Goal: Find specific page/section: Find specific page/section

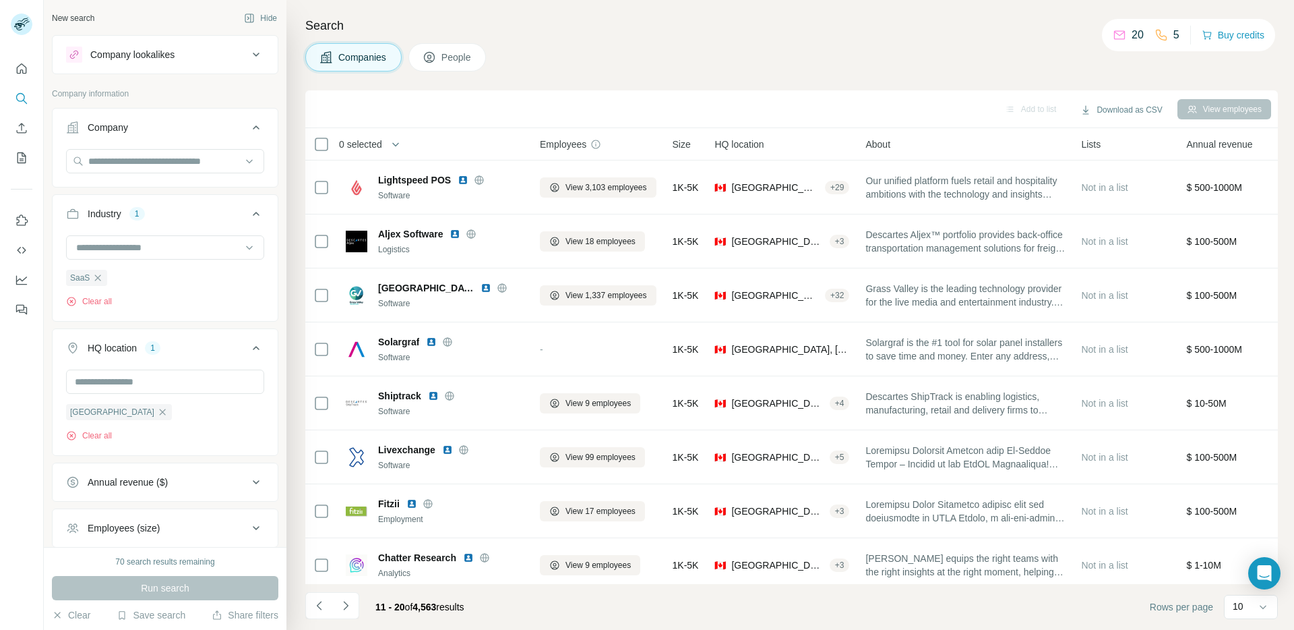
scroll to position [123, 0]
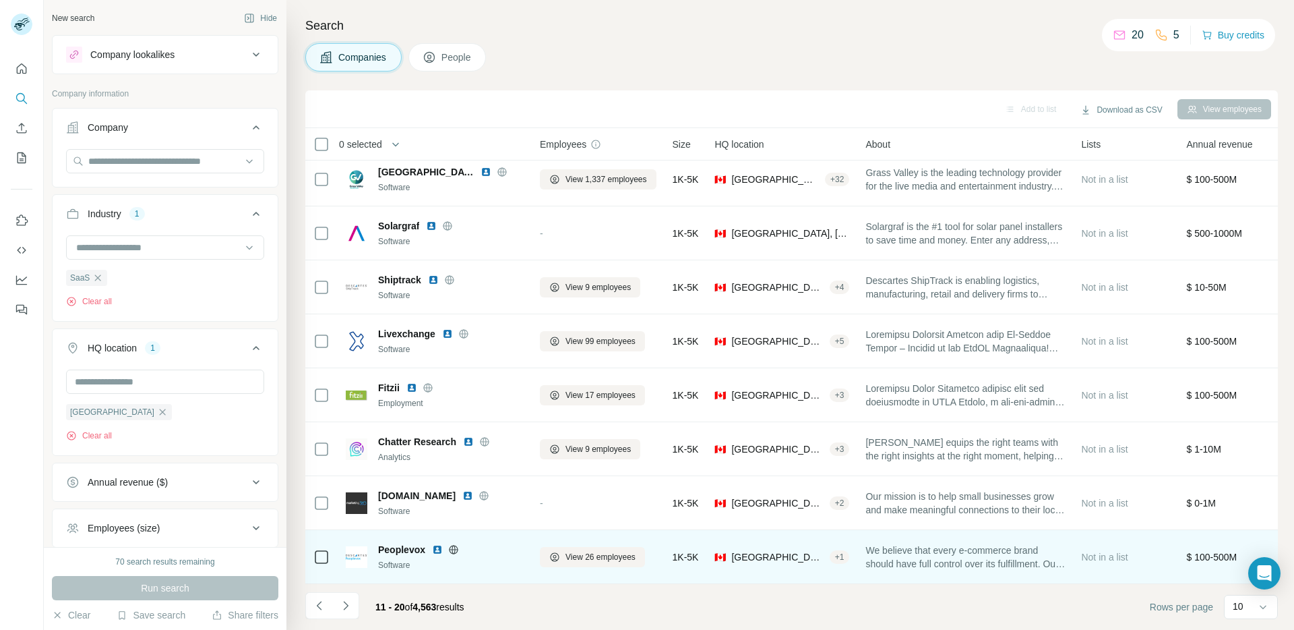
click at [454, 545] on icon at bounding box center [453, 549] width 3 height 9
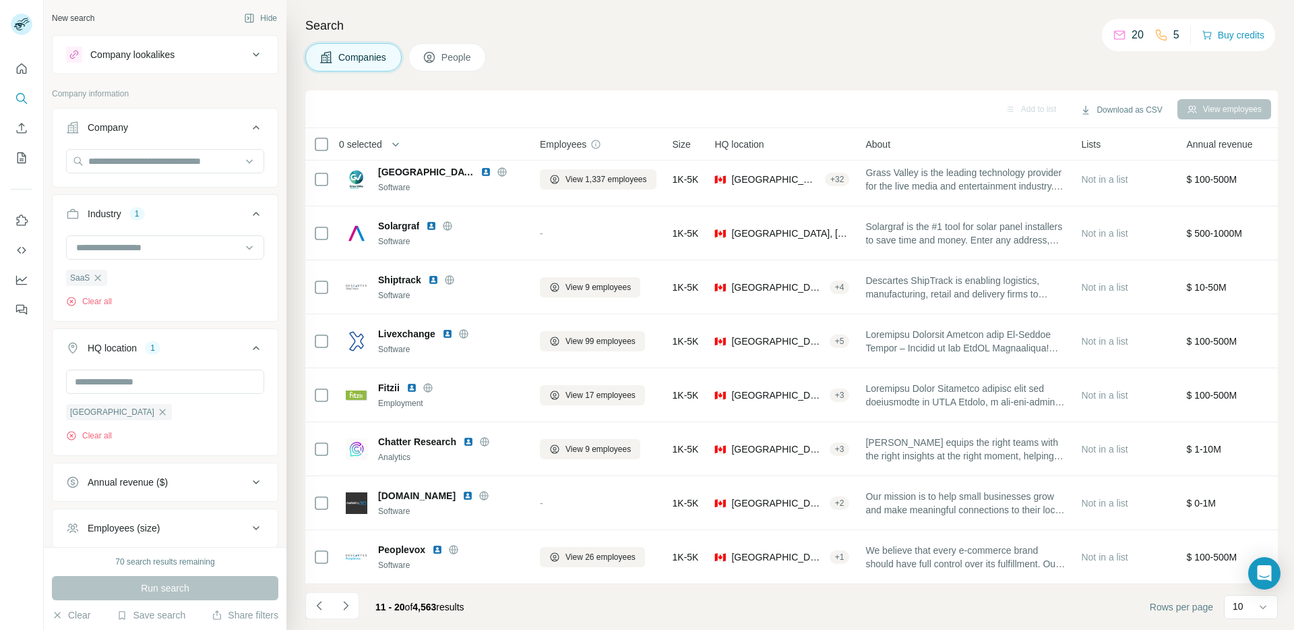
click at [348, 609] on icon "Navigate to next page" at bounding box center [345, 605] width 13 height 13
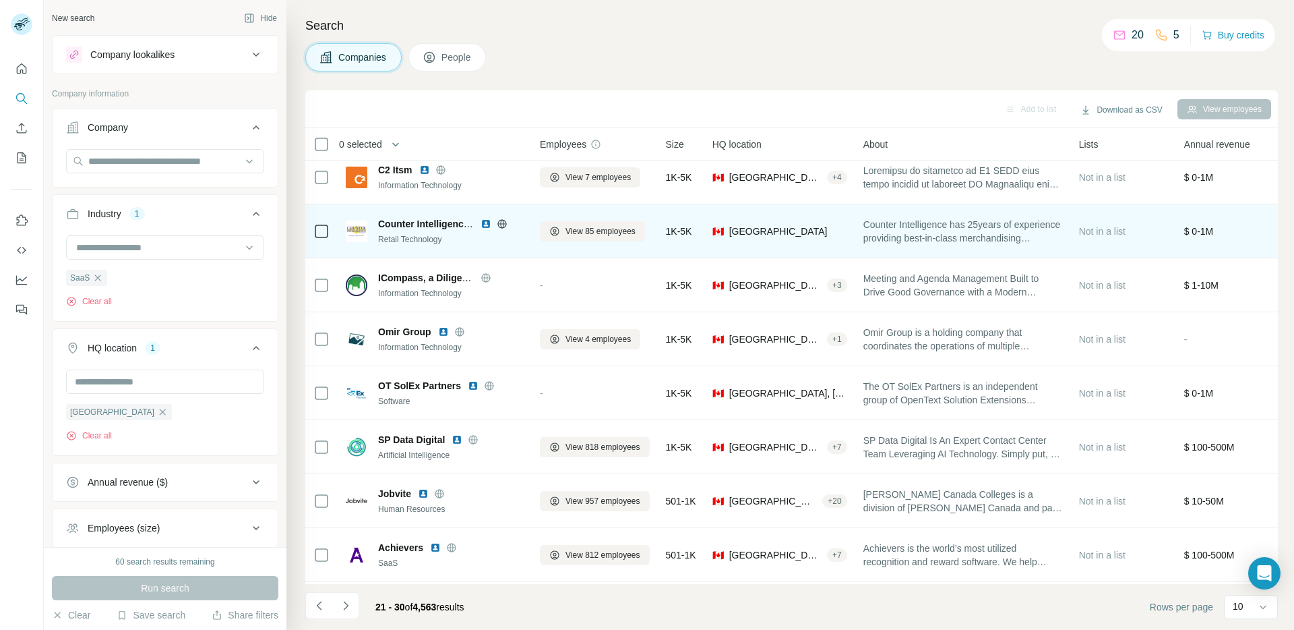
scroll to position [0, 0]
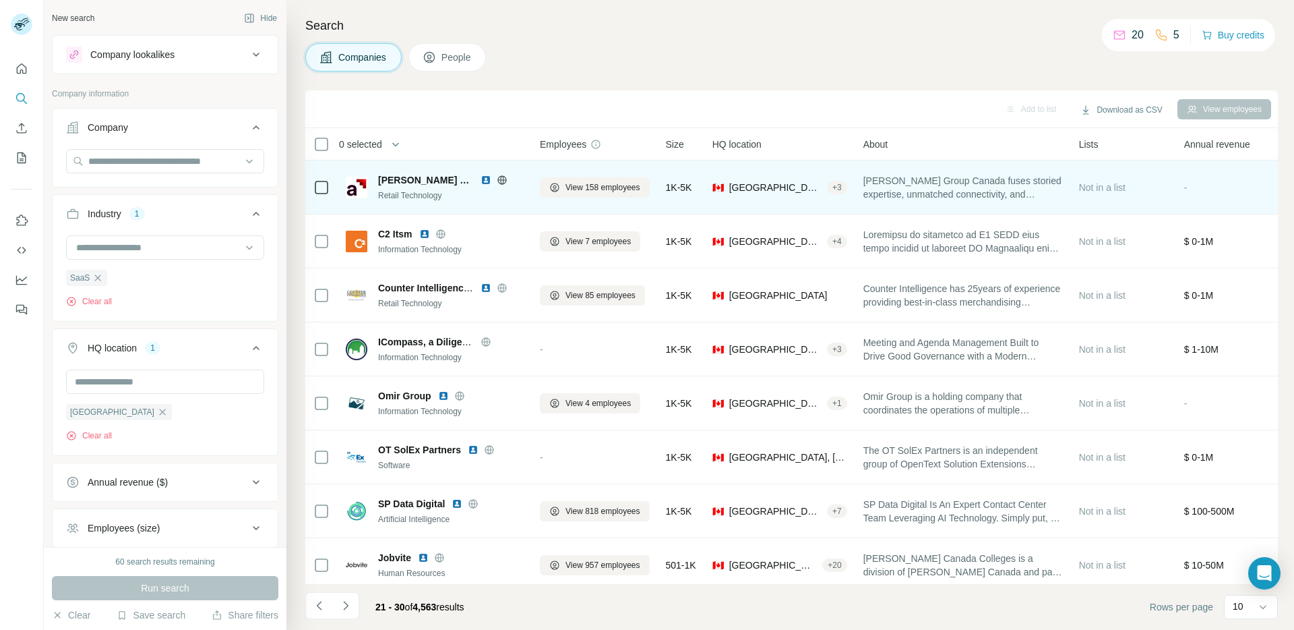
click at [502, 181] on icon at bounding box center [502, 180] width 11 height 11
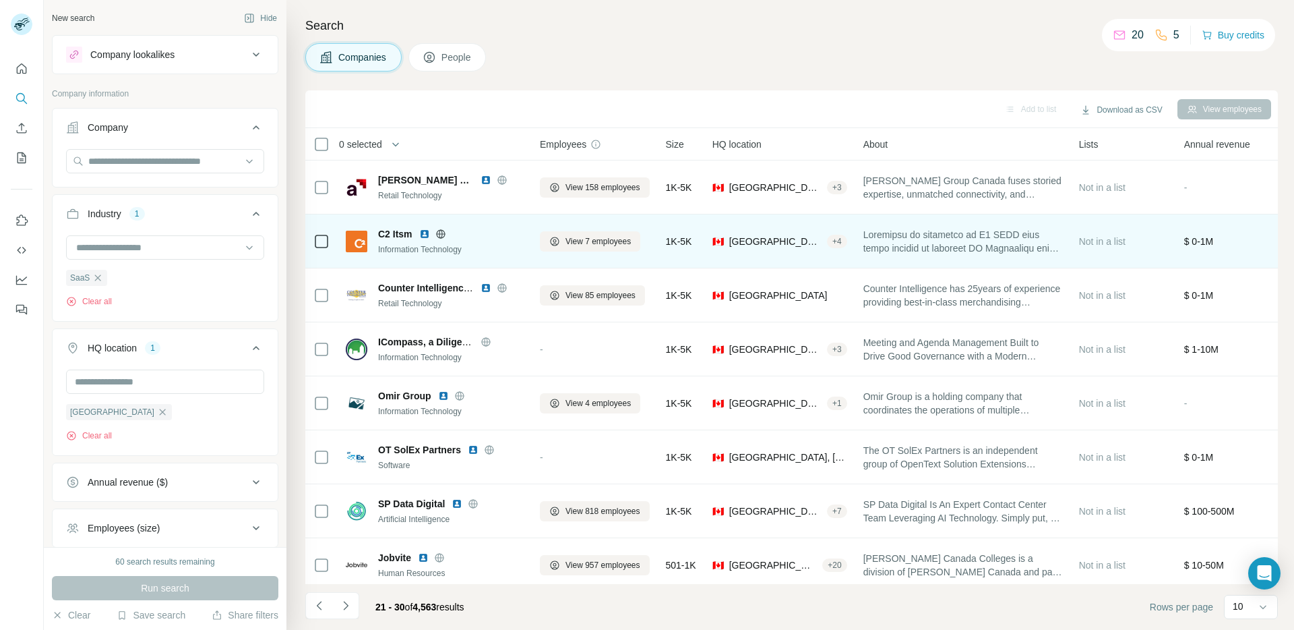
click at [439, 235] on icon at bounding box center [440, 234] width 11 height 11
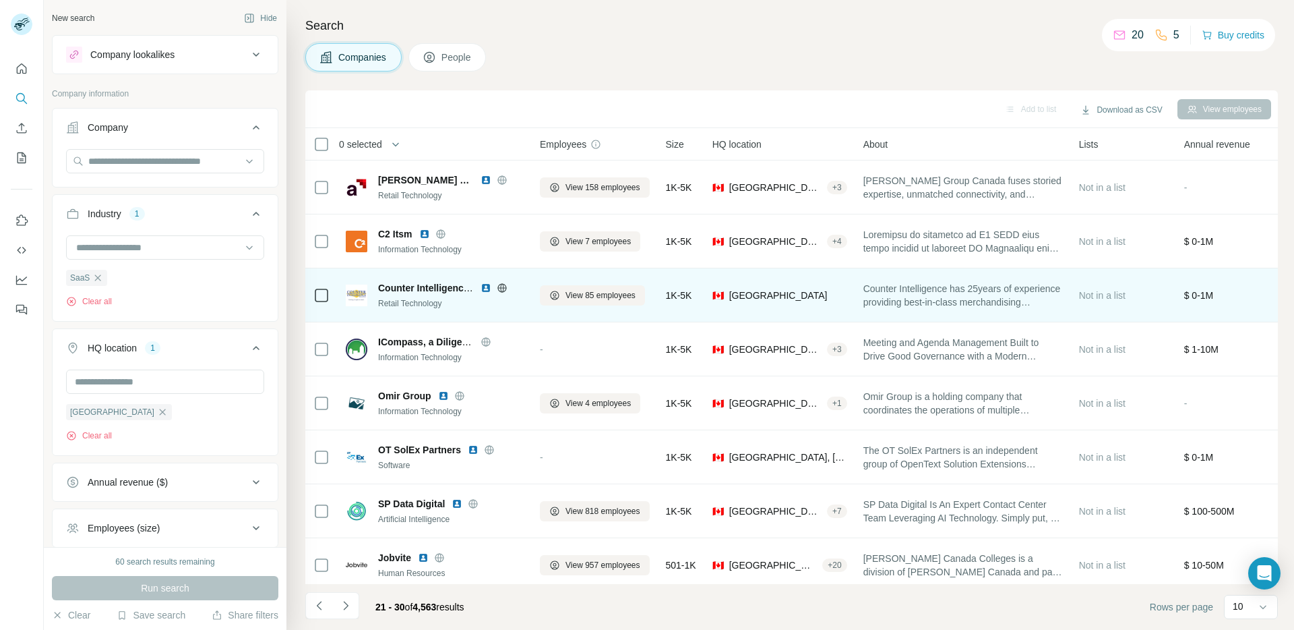
click at [498, 286] on icon at bounding box center [501, 287] width 9 height 9
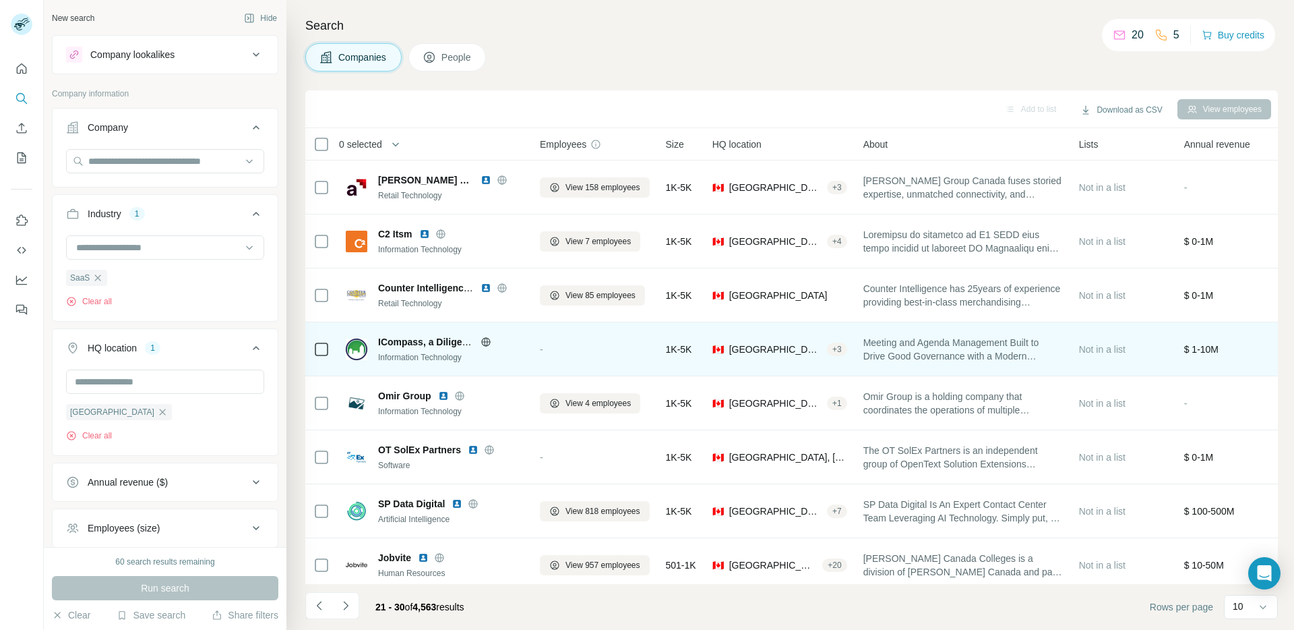
click at [485, 342] on icon at bounding box center [485, 341] width 3 height 9
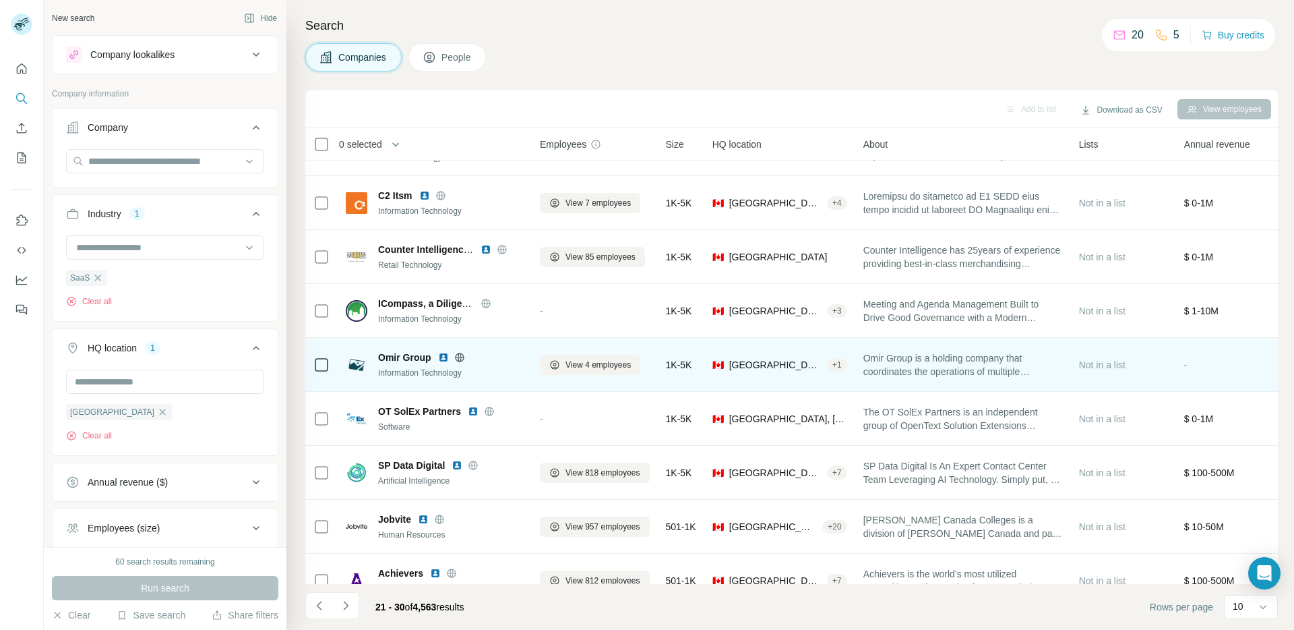
scroll to position [39, 0]
click at [460, 359] on icon at bounding box center [459, 356] width 3 height 9
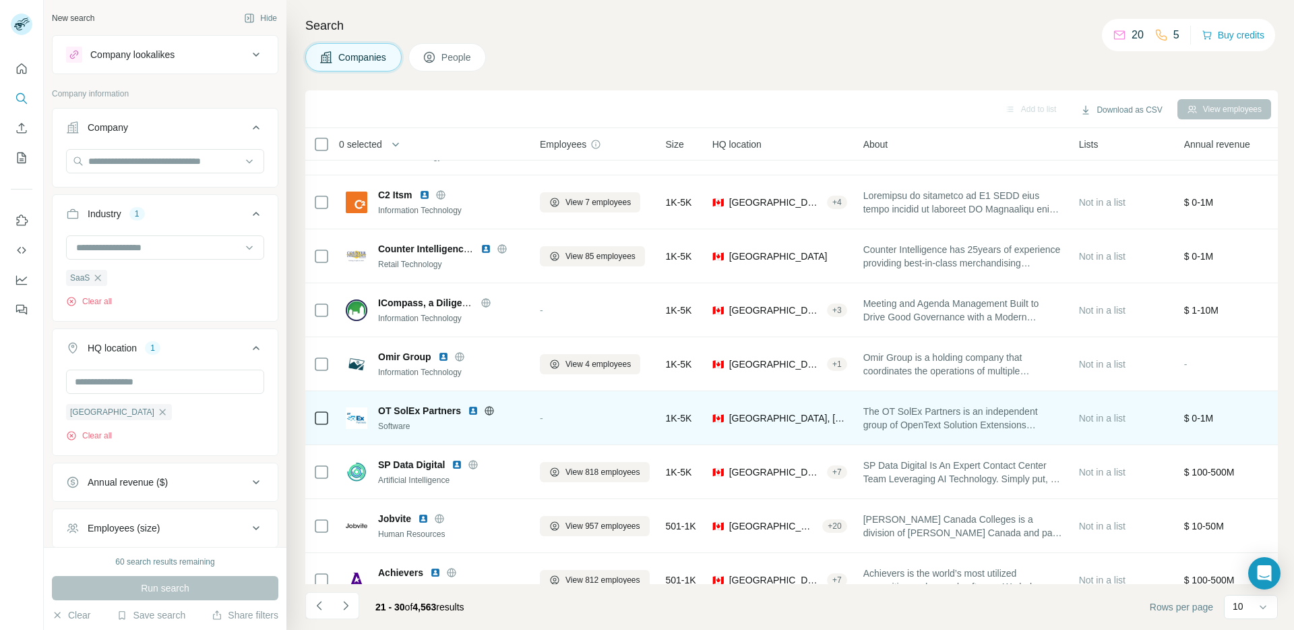
click at [488, 413] on icon at bounding box center [488, 410] width 3 height 9
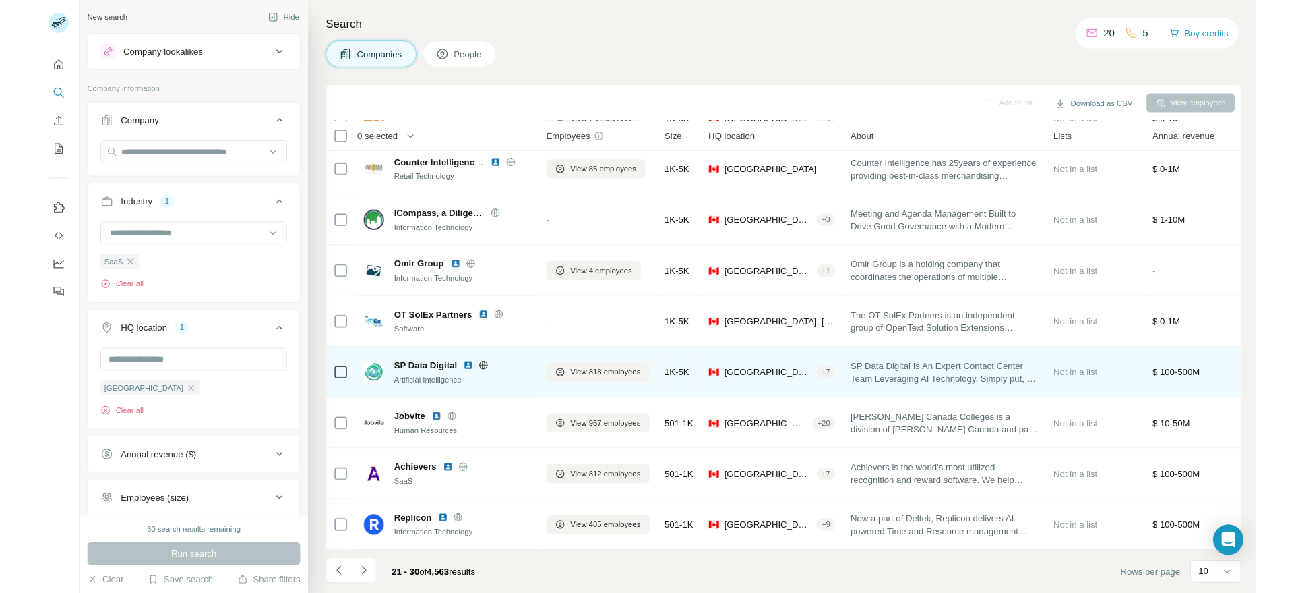
scroll to position [123, 0]
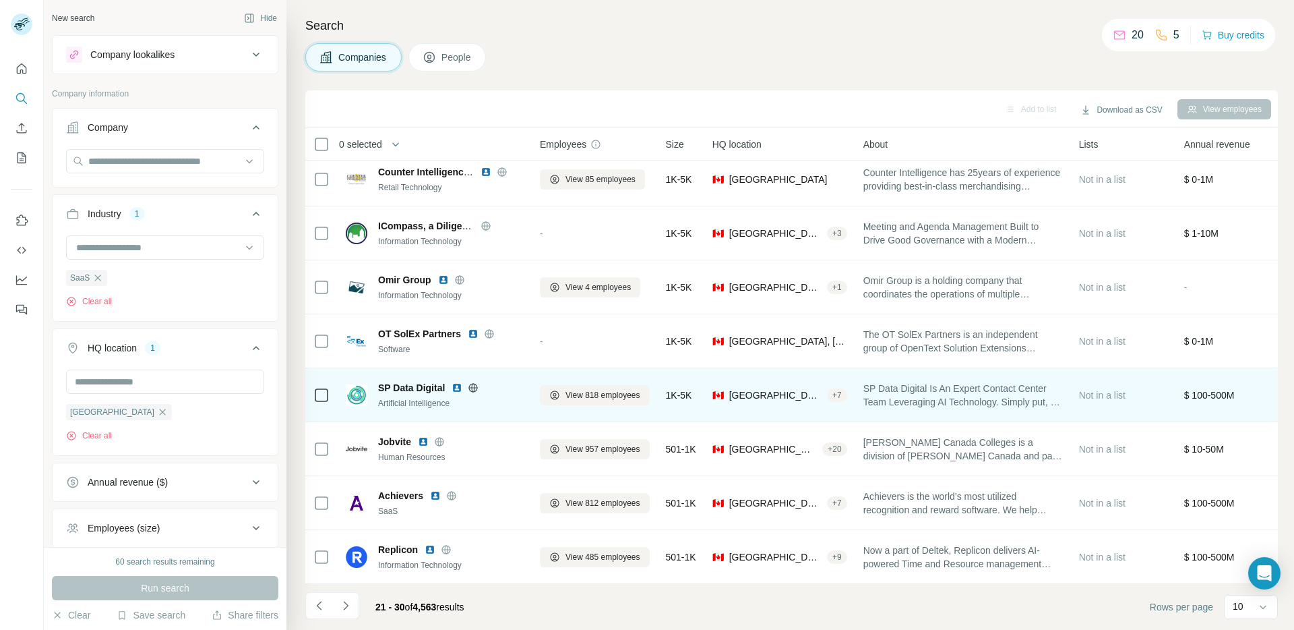
click at [471, 382] on icon at bounding box center [473, 387] width 11 height 11
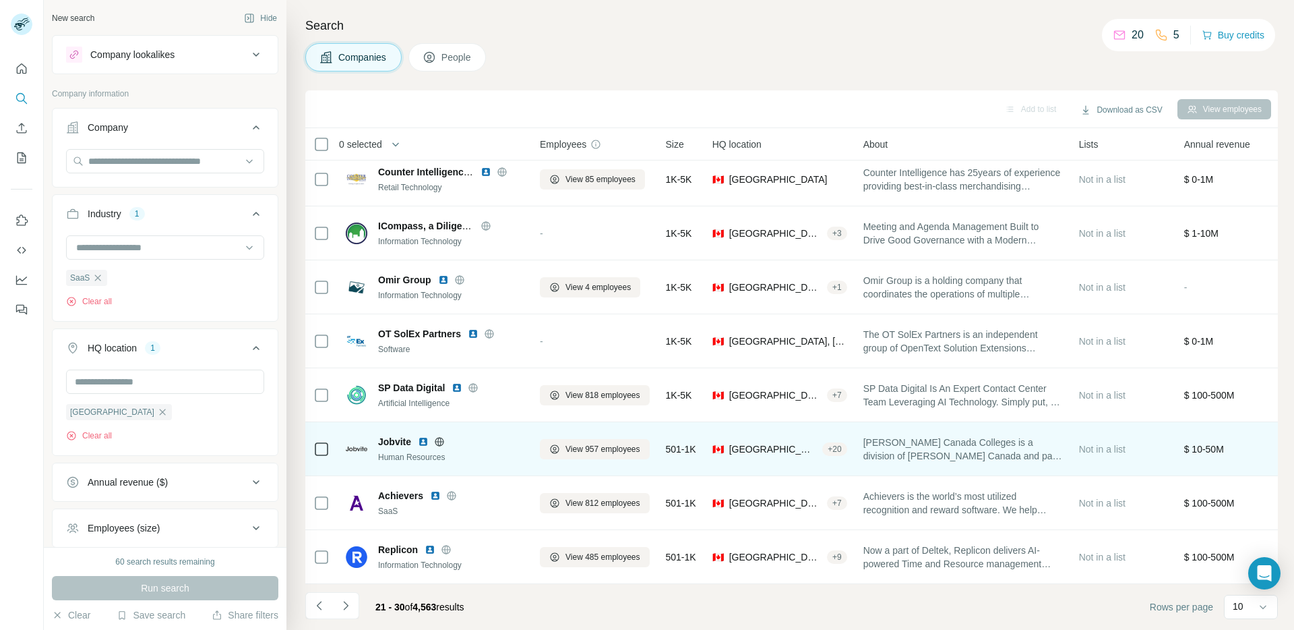
click at [442, 436] on icon at bounding box center [439, 441] width 11 height 11
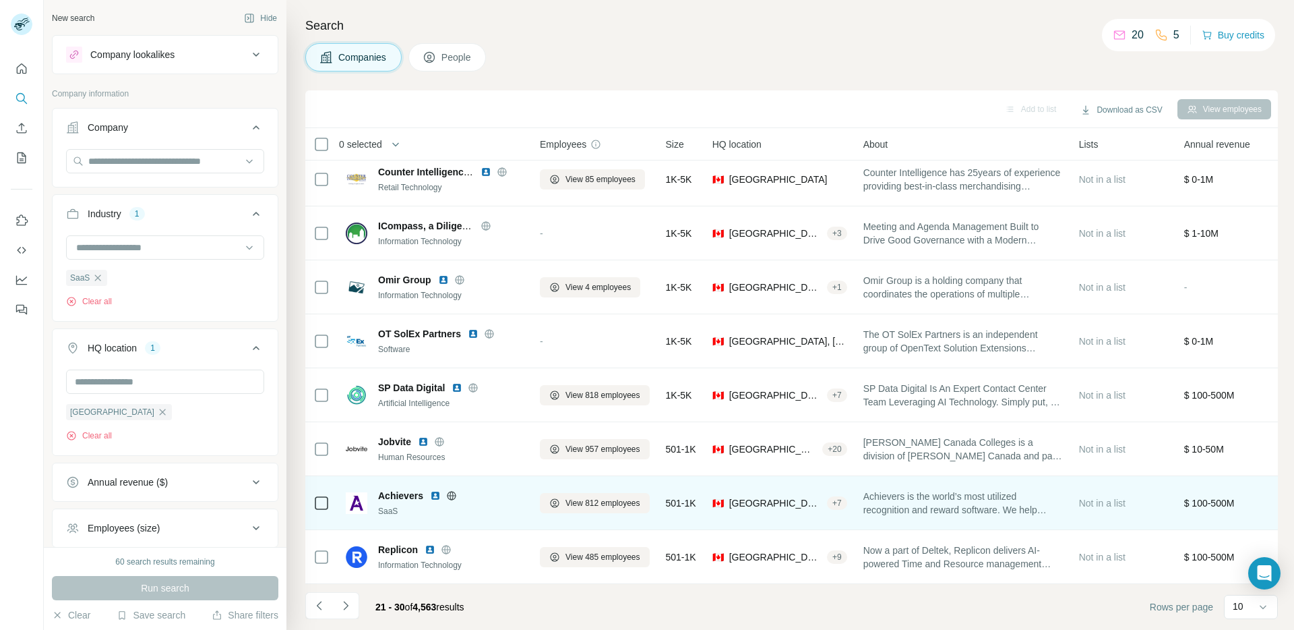
click at [450, 491] on icon at bounding box center [451, 495] width 3 height 9
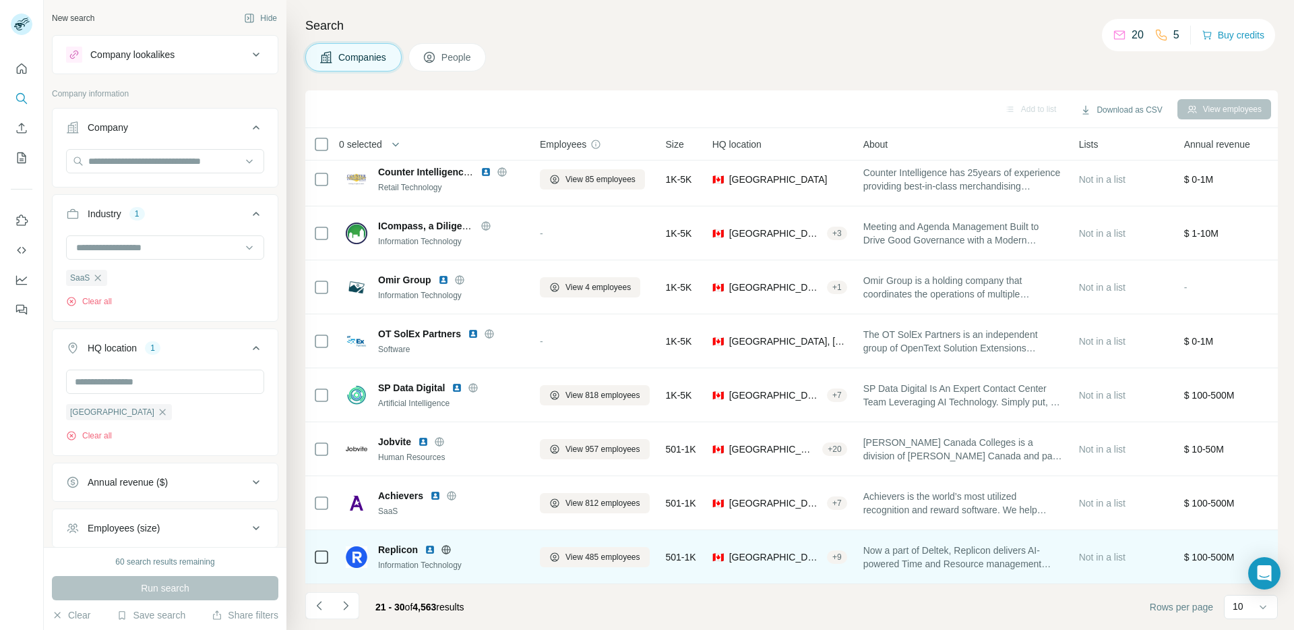
click at [447, 545] on icon at bounding box center [446, 549] width 3 height 9
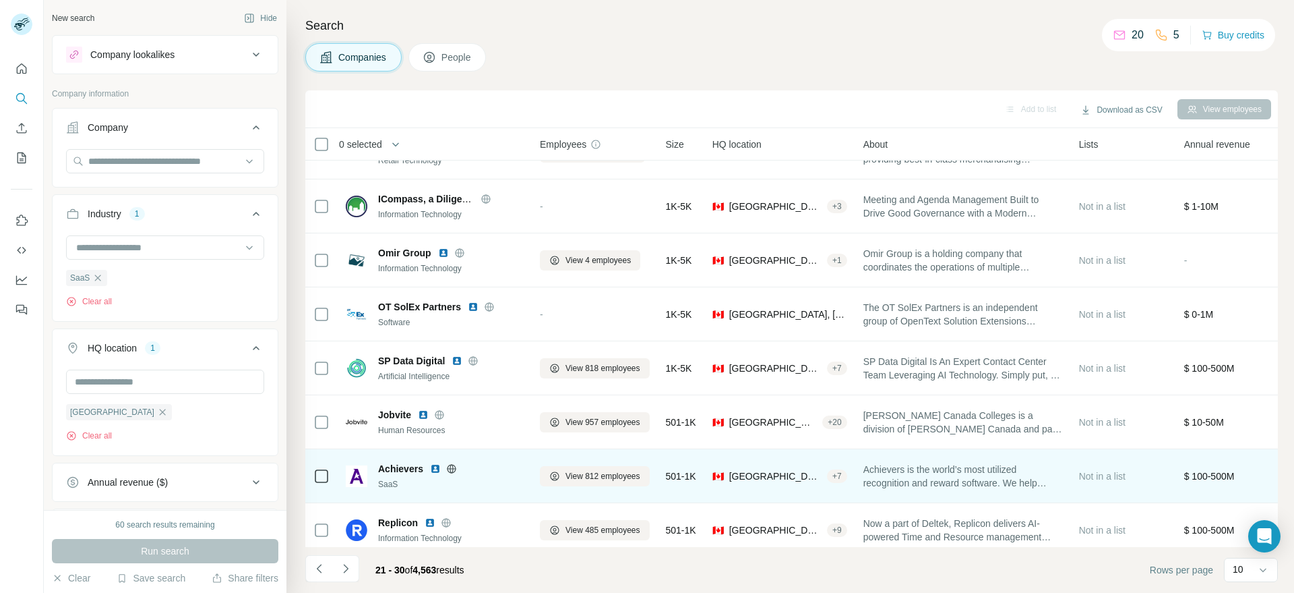
scroll to position [160, 0]
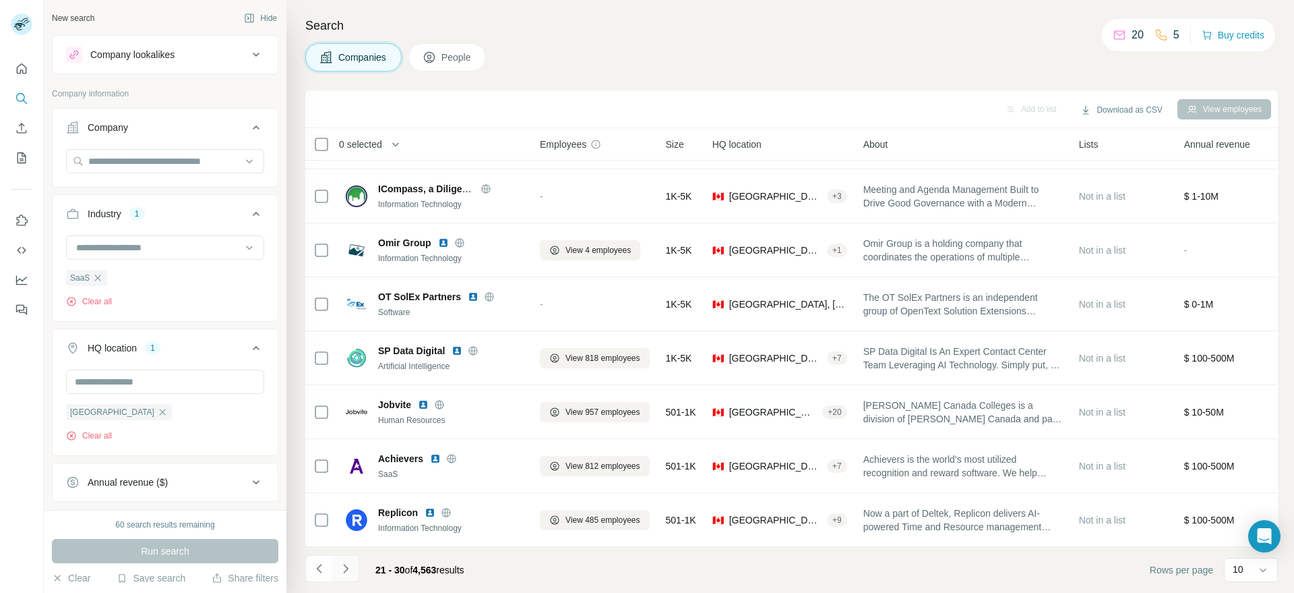
click at [352, 566] on icon "Navigate to next page" at bounding box center [345, 568] width 13 height 13
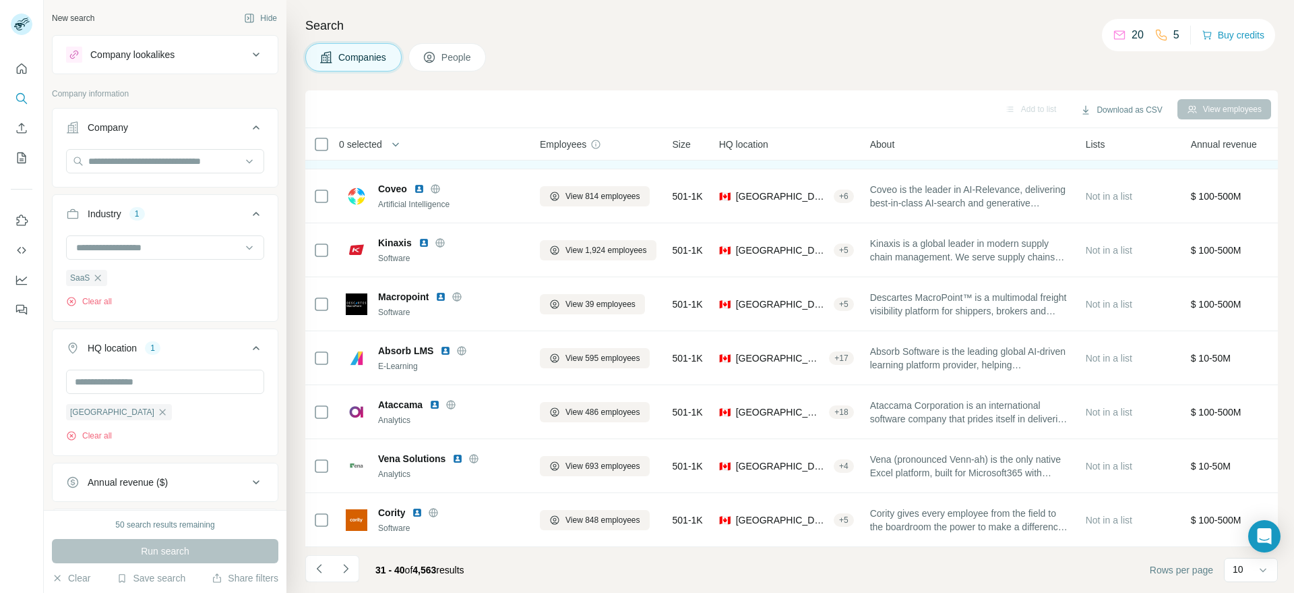
scroll to position [0, 0]
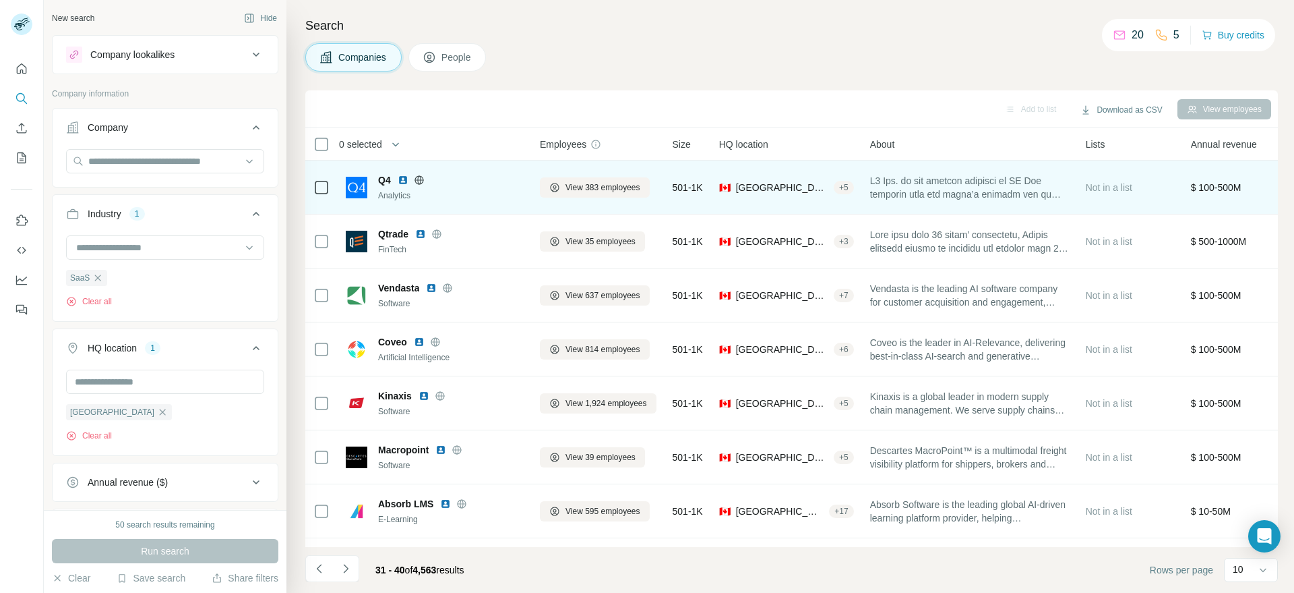
click at [418, 181] on icon at bounding box center [418, 179] width 3 height 9
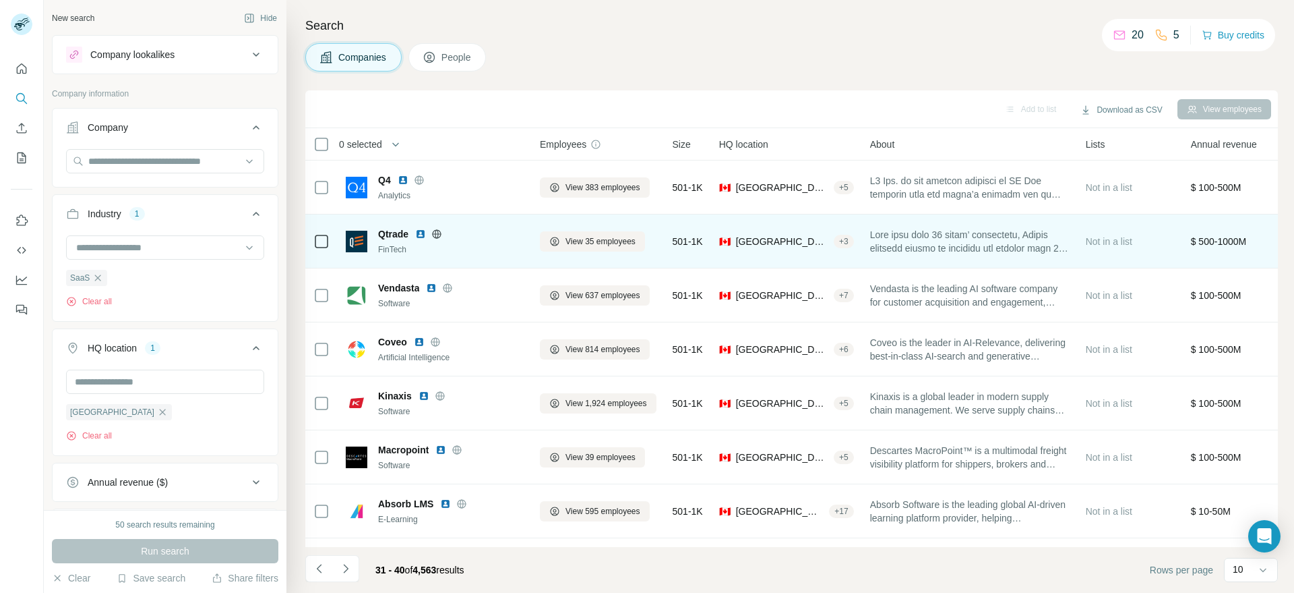
click at [438, 230] on icon at bounding box center [436, 233] width 3 height 9
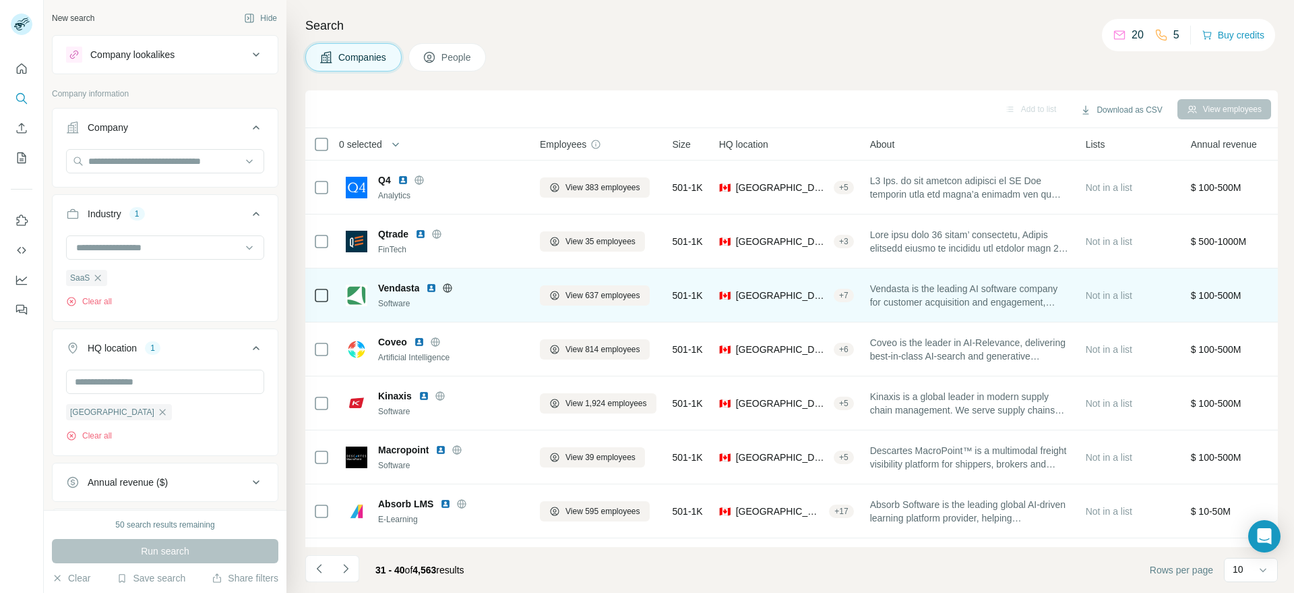
click at [449, 290] on icon at bounding box center [447, 287] width 3 height 9
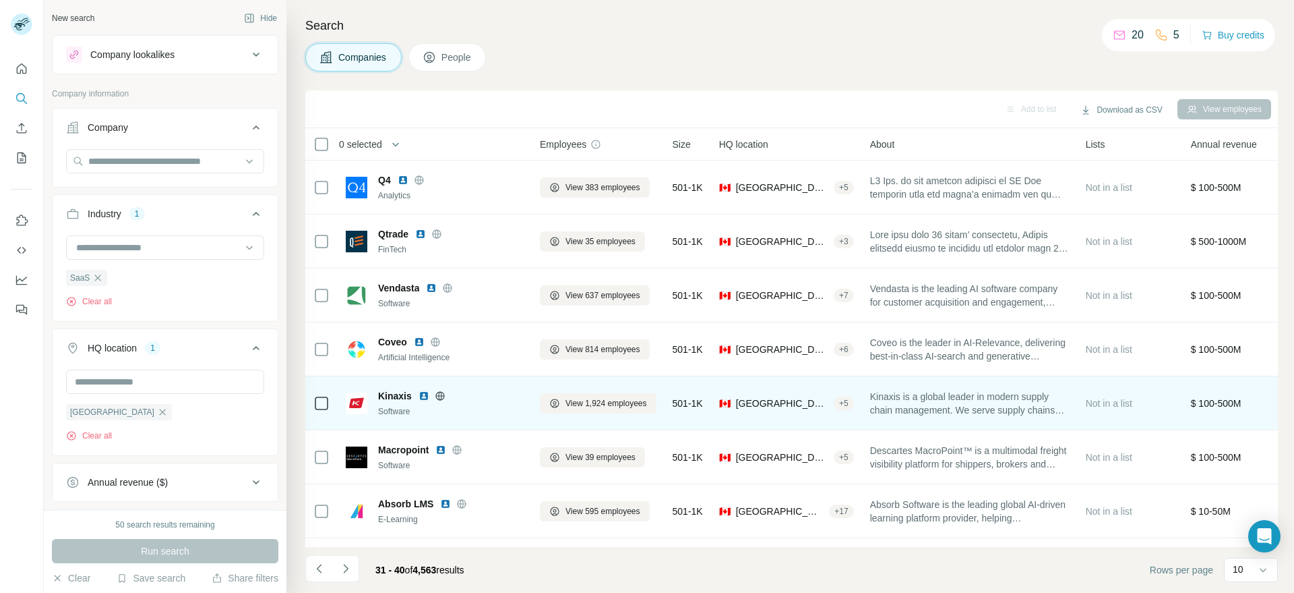
click at [437, 394] on icon at bounding box center [440, 395] width 11 height 11
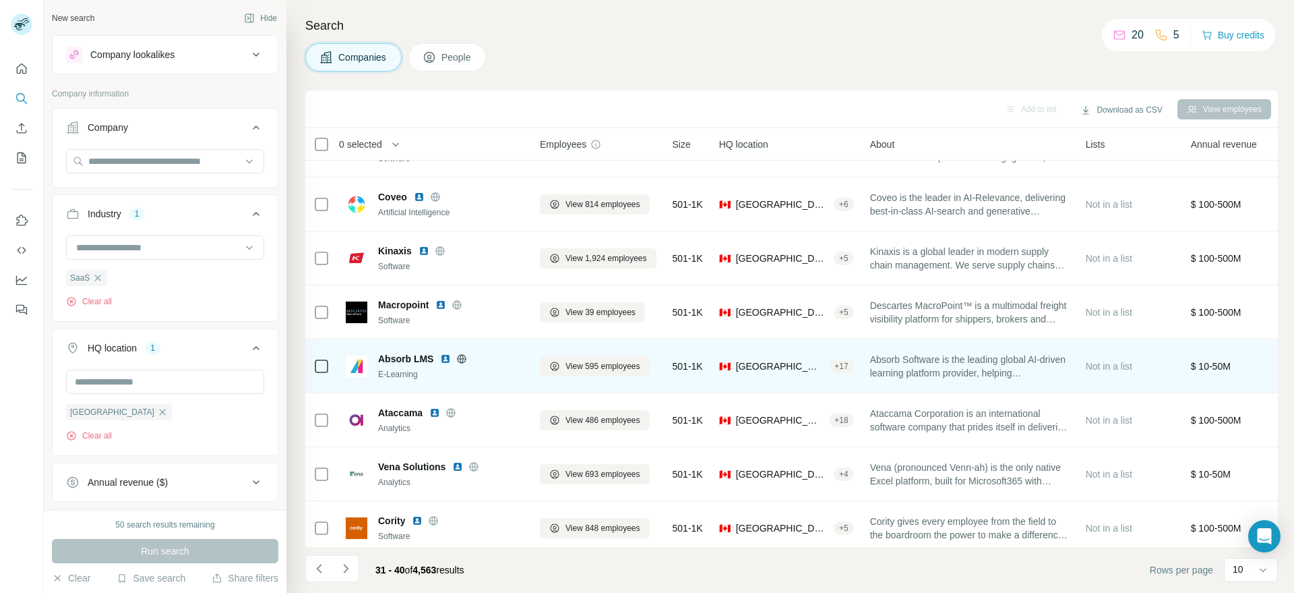
scroll to position [160, 0]
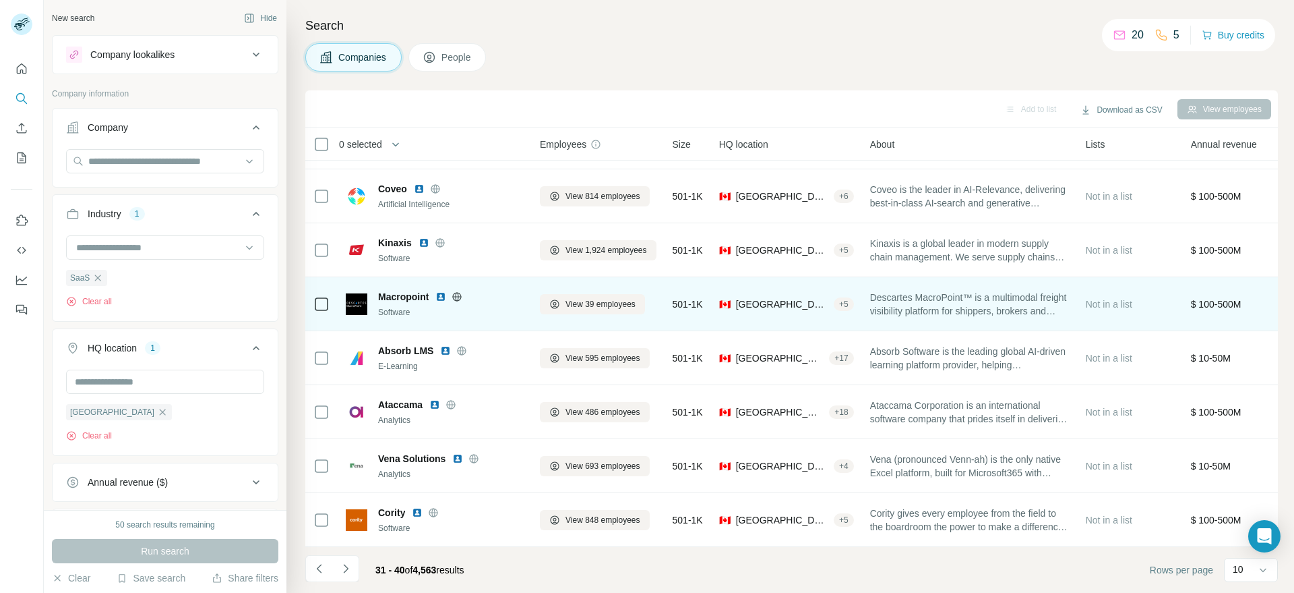
click at [458, 291] on icon at bounding box center [457, 296] width 11 height 11
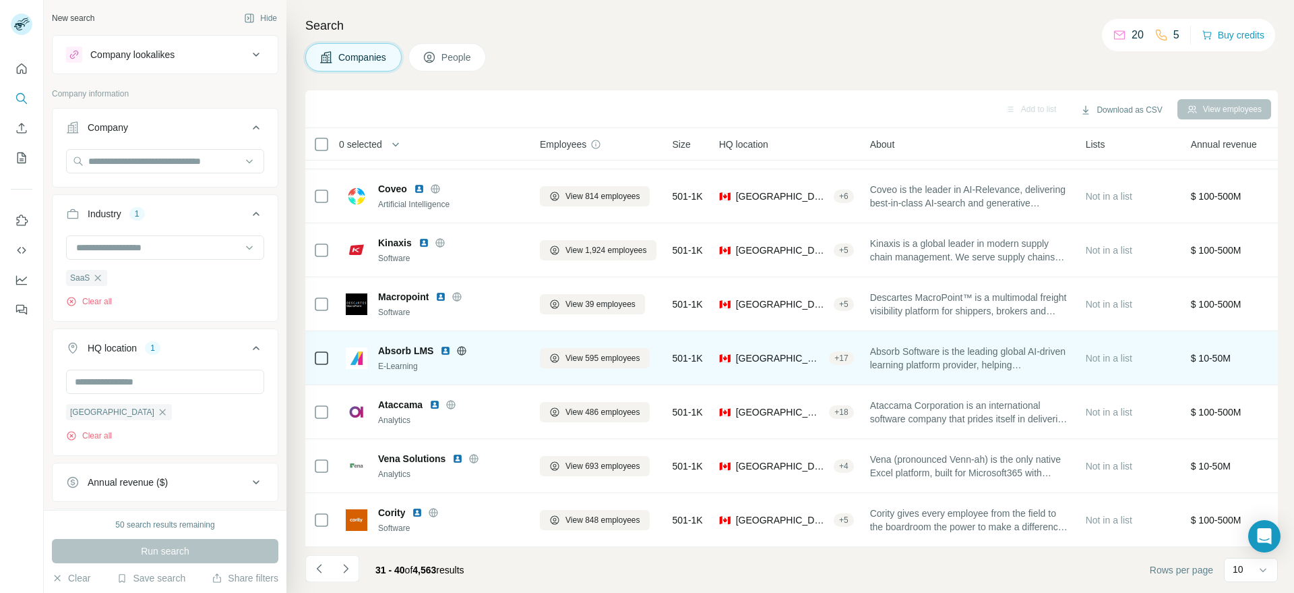
click at [460, 346] on icon at bounding box center [462, 350] width 9 height 9
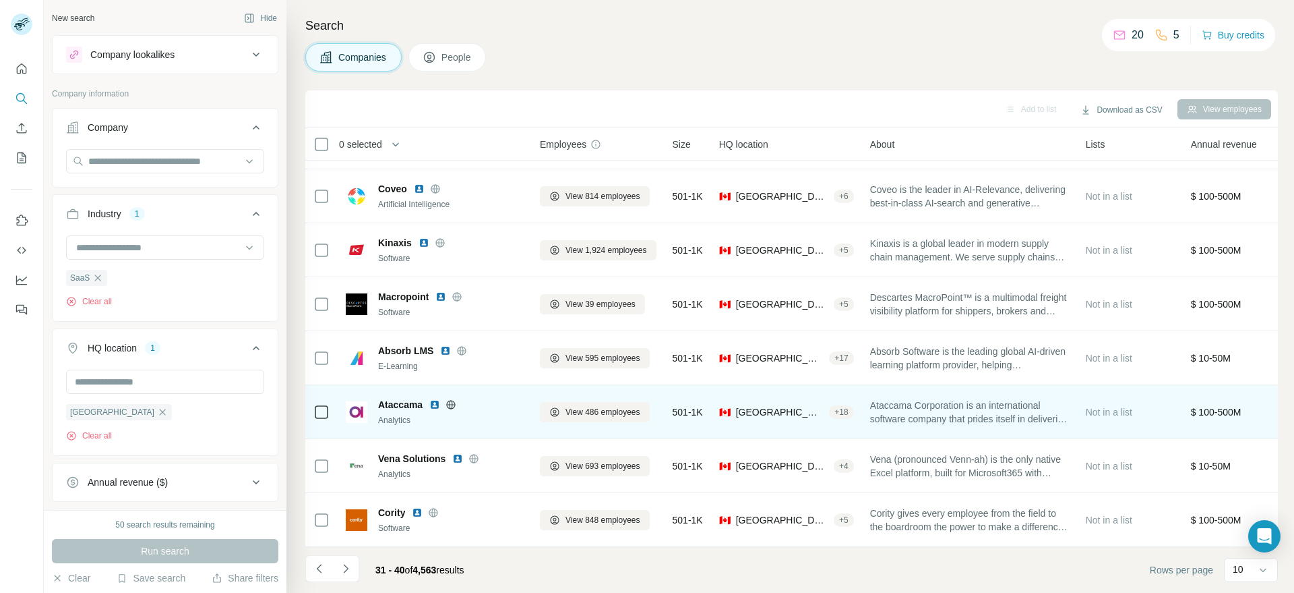
click at [453, 400] on icon at bounding box center [451, 404] width 3 height 9
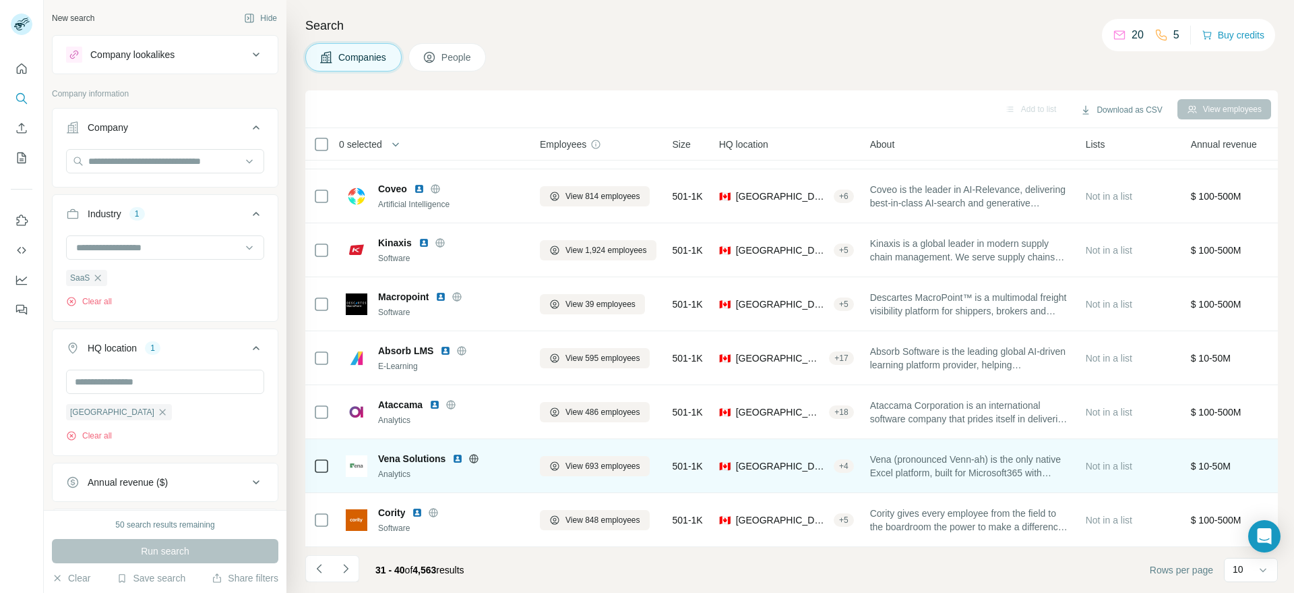
click at [473, 454] on icon at bounding box center [474, 458] width 3 height 9
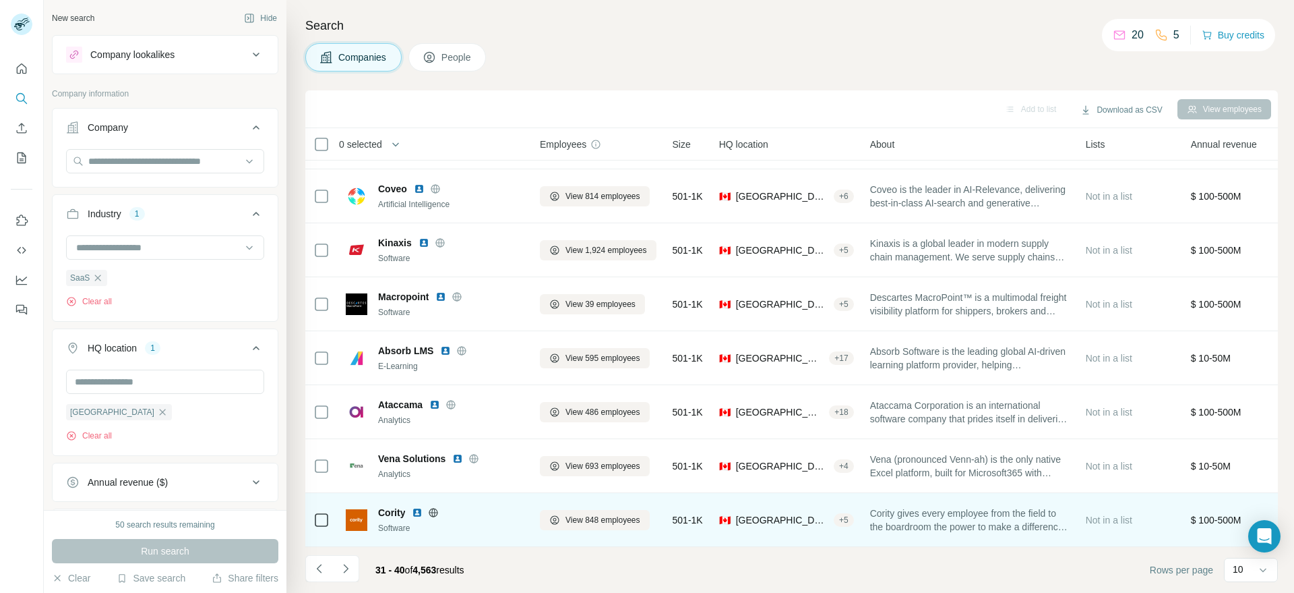
click at [436, 507] on icon at bounding box center [433, 512] width 11 height 11
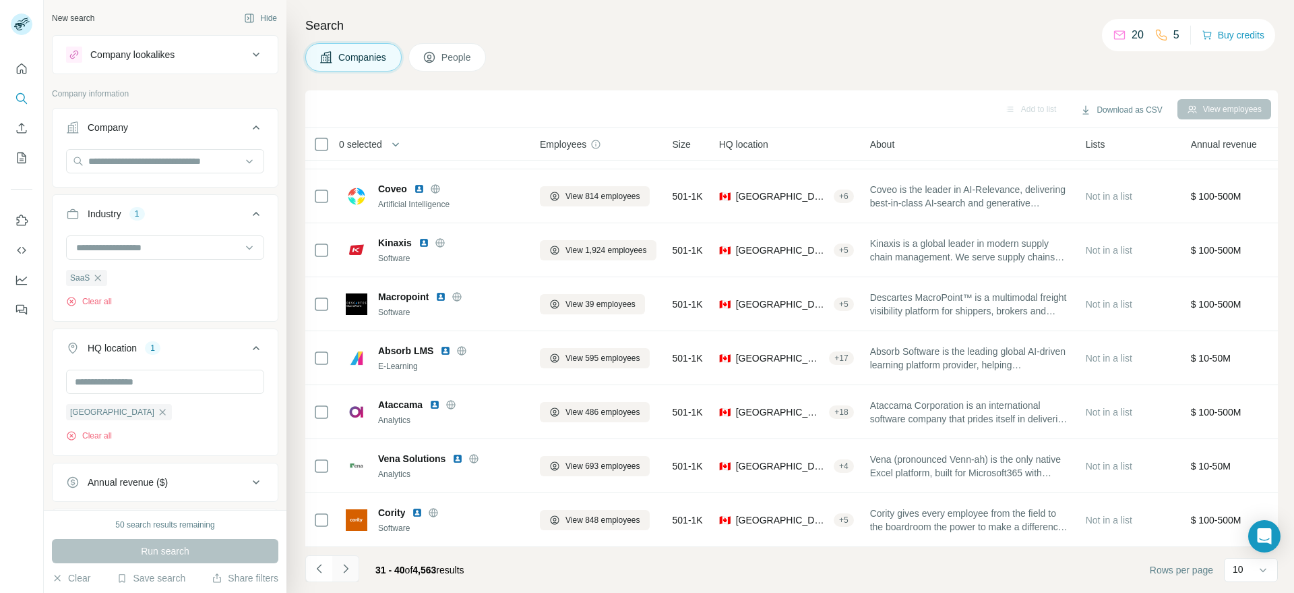
click at [343, 572] on icon "Navigate to next page" at bounding box center [345, 568] width 13 height 13
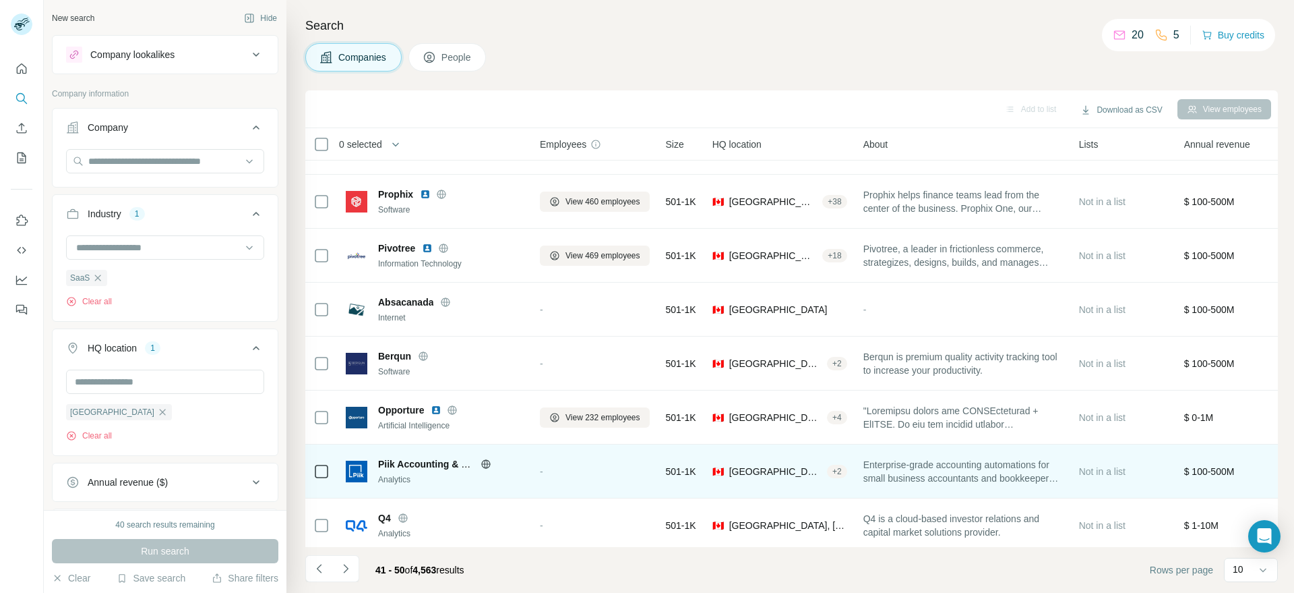
scroll to position [0, 0]
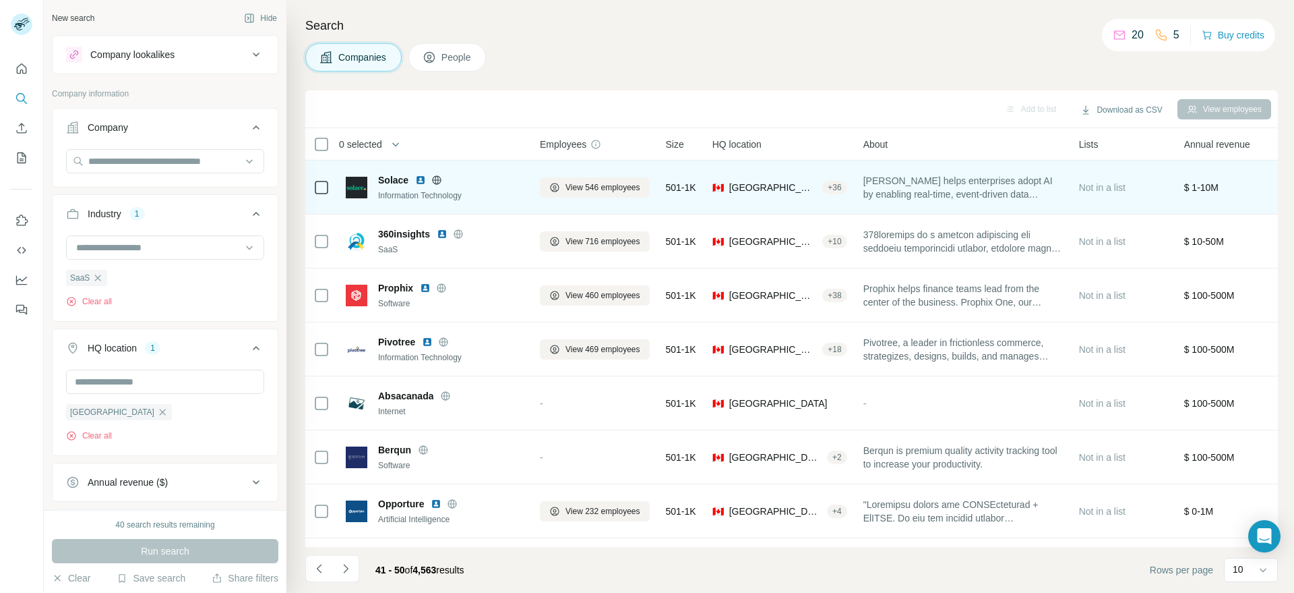
click at [441, 179] on icon at bounding box center [437, 179] width 9 height 1
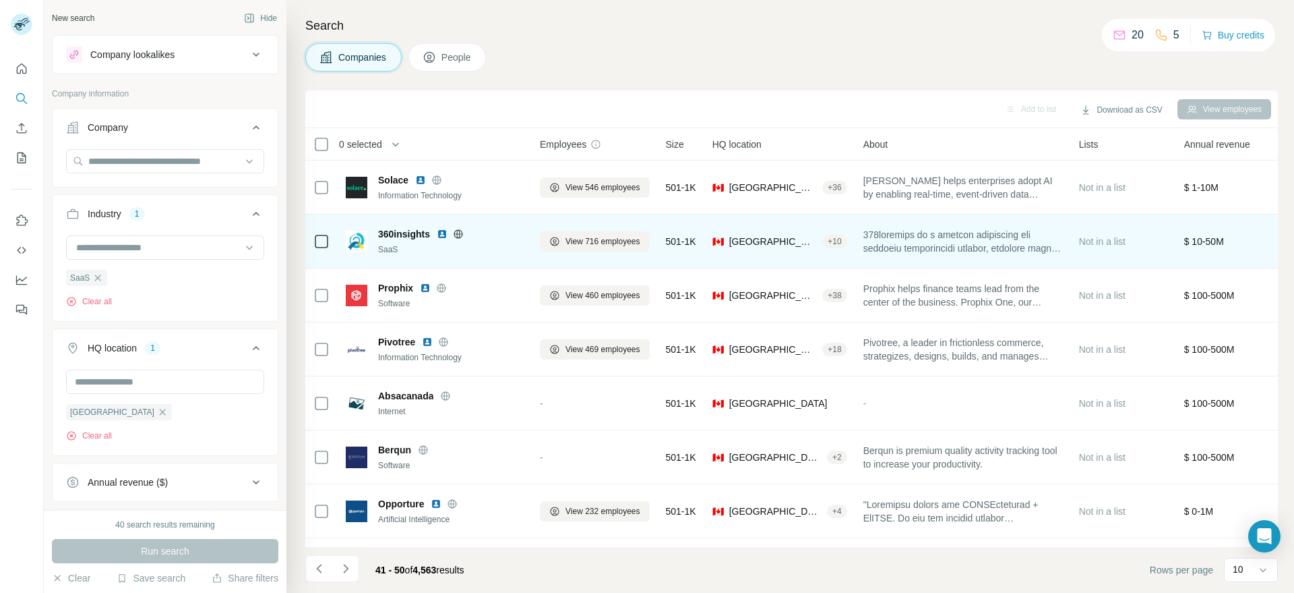
click at [458, 231] on icon at bounding box center [457, 233] width 3 height 9
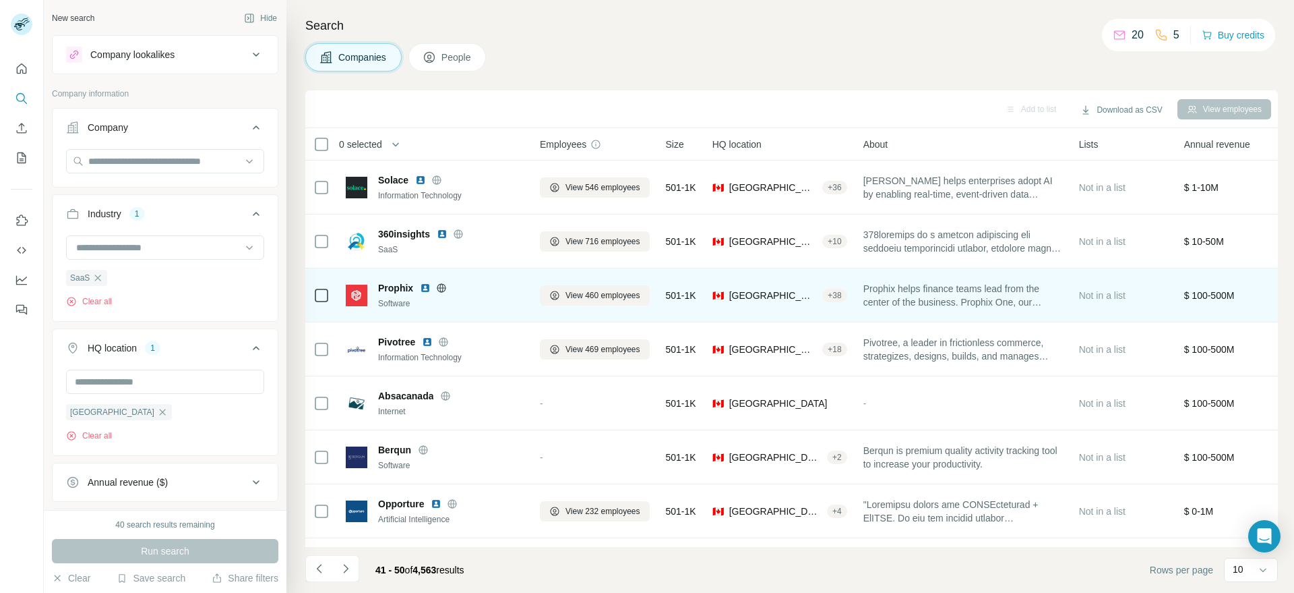
click at [443, 284] on icon at bounding box center [441, 287] width 9 height 9
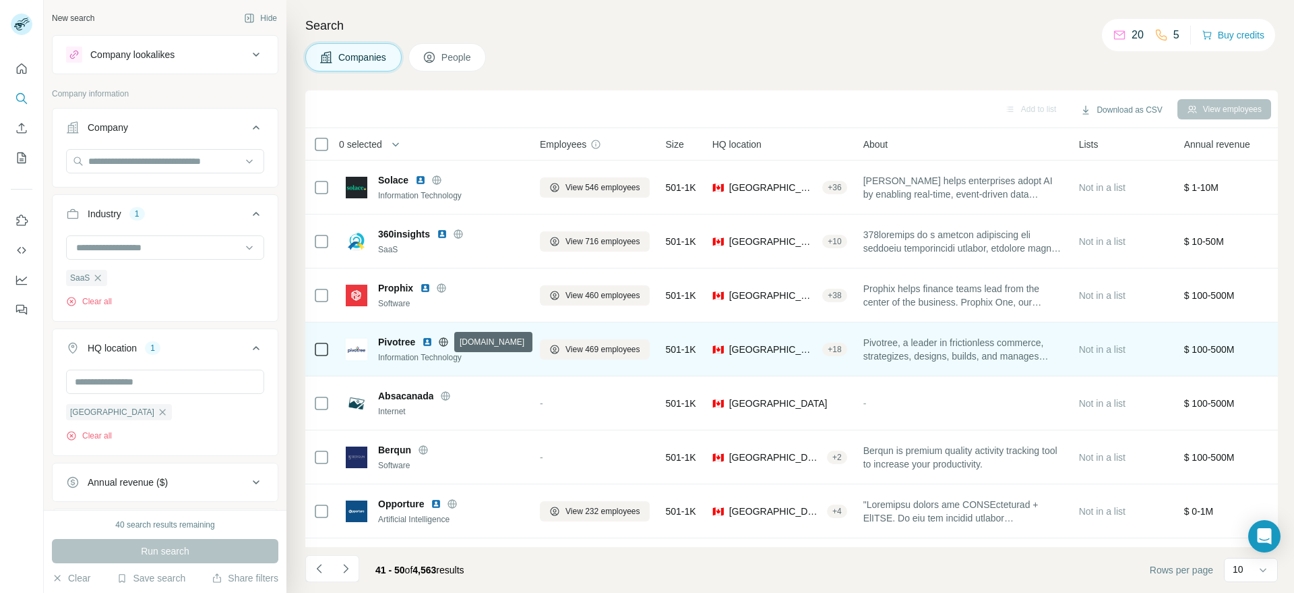
click at [444, 342] on icon at bounding box center [443, 341] width 3 height 9
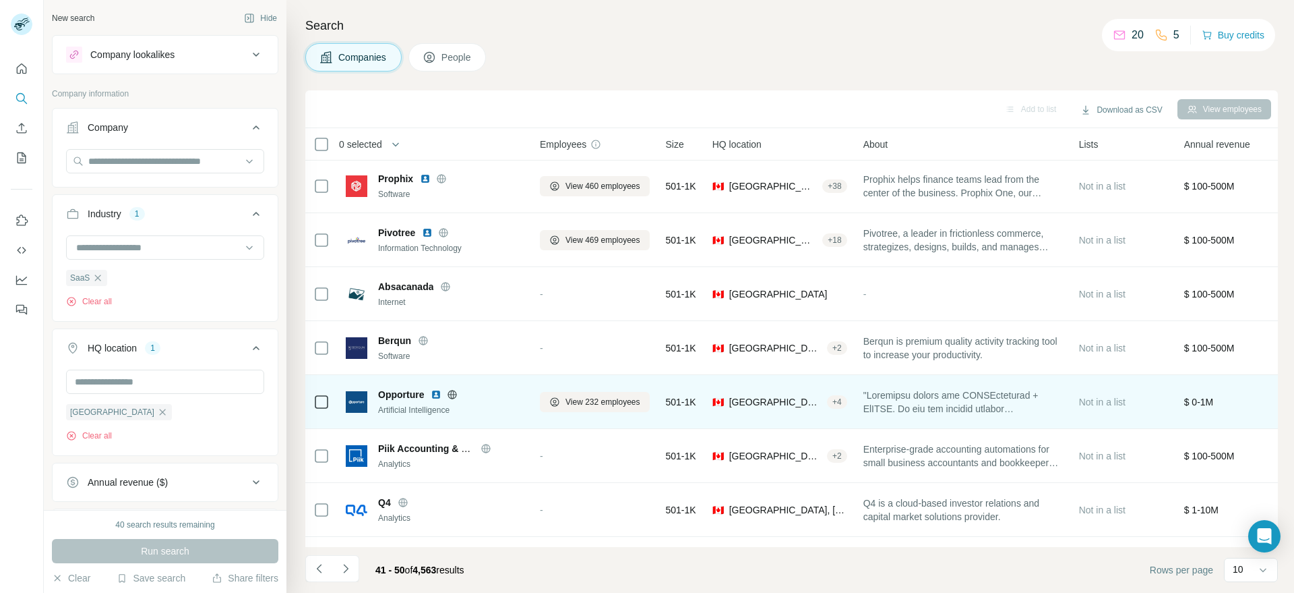
scroll to position [113, 0]
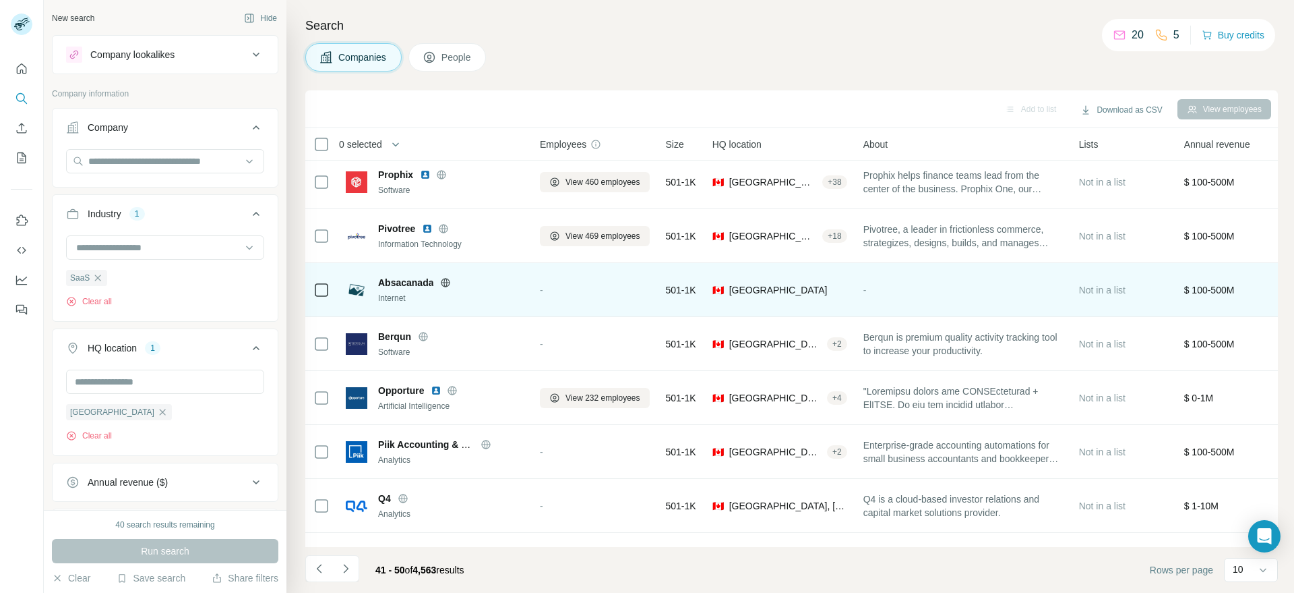
click at [449, 283] on icon at bounding box center [445, 282] width 11 height 11
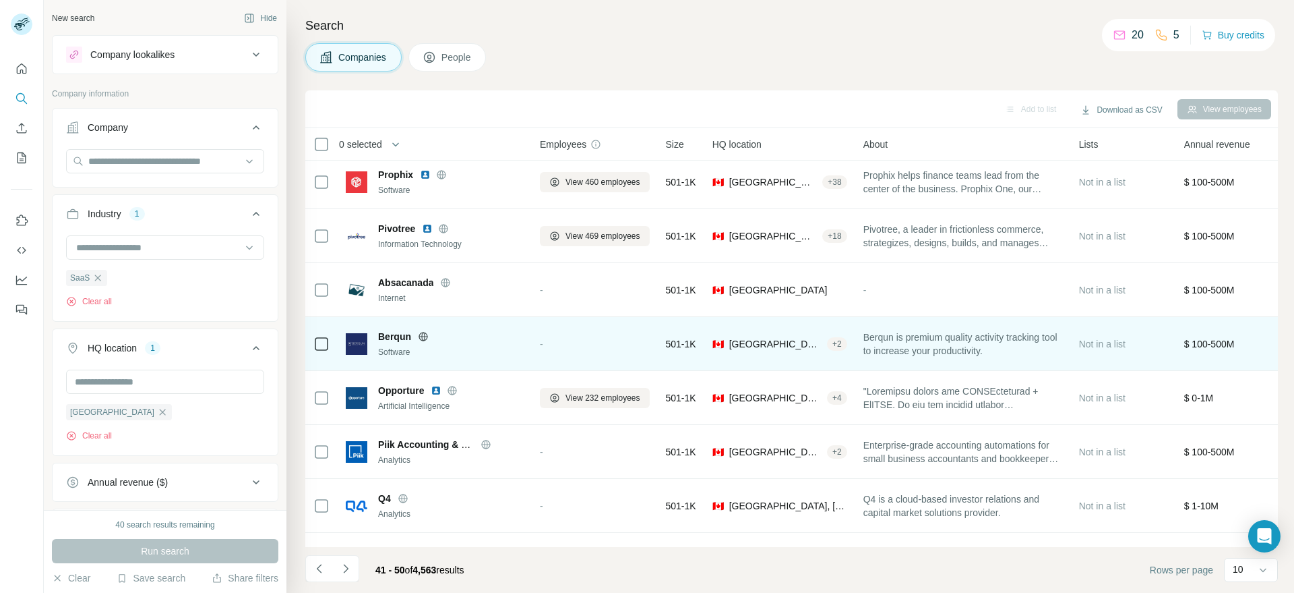
click at [419, 338] on icon at bounding box center [423, 336] width 9 height 9
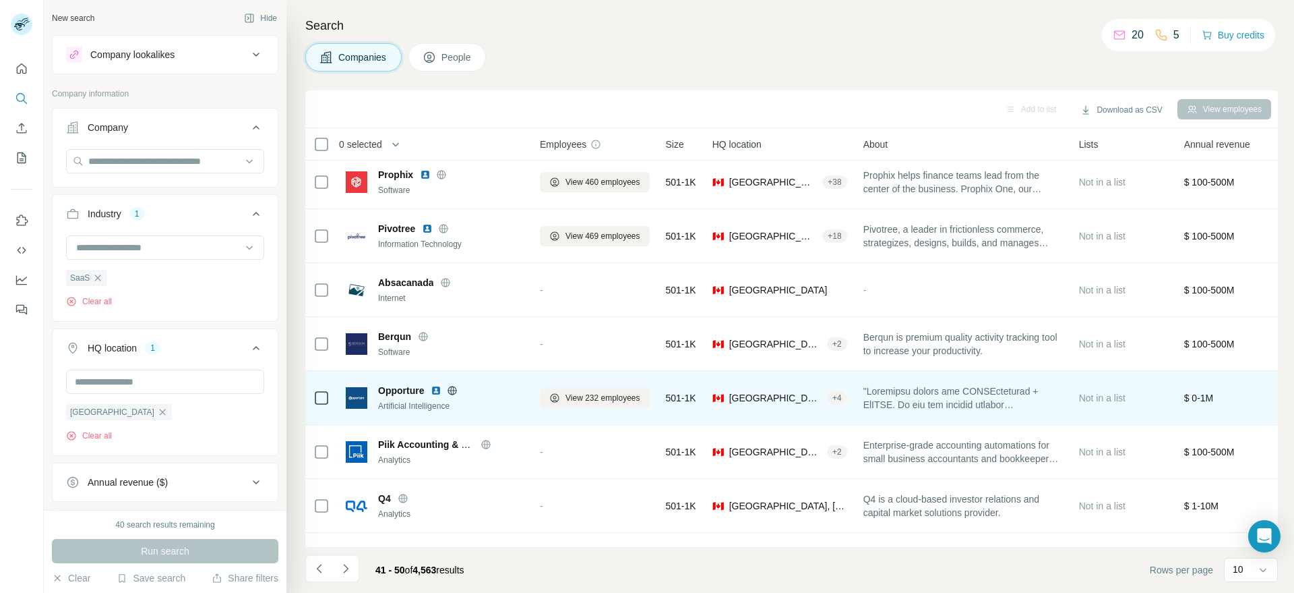
click at [452, 391] on icon at bounding box center [452, 390] width 11 height 11
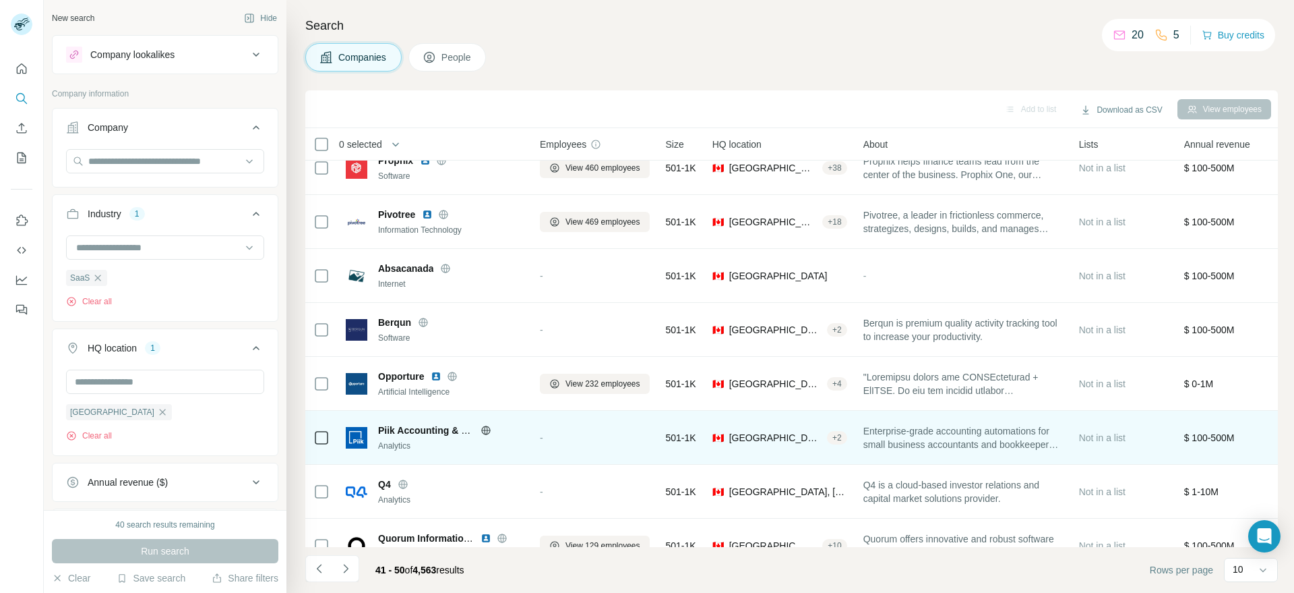
scroll to position [160, 0]
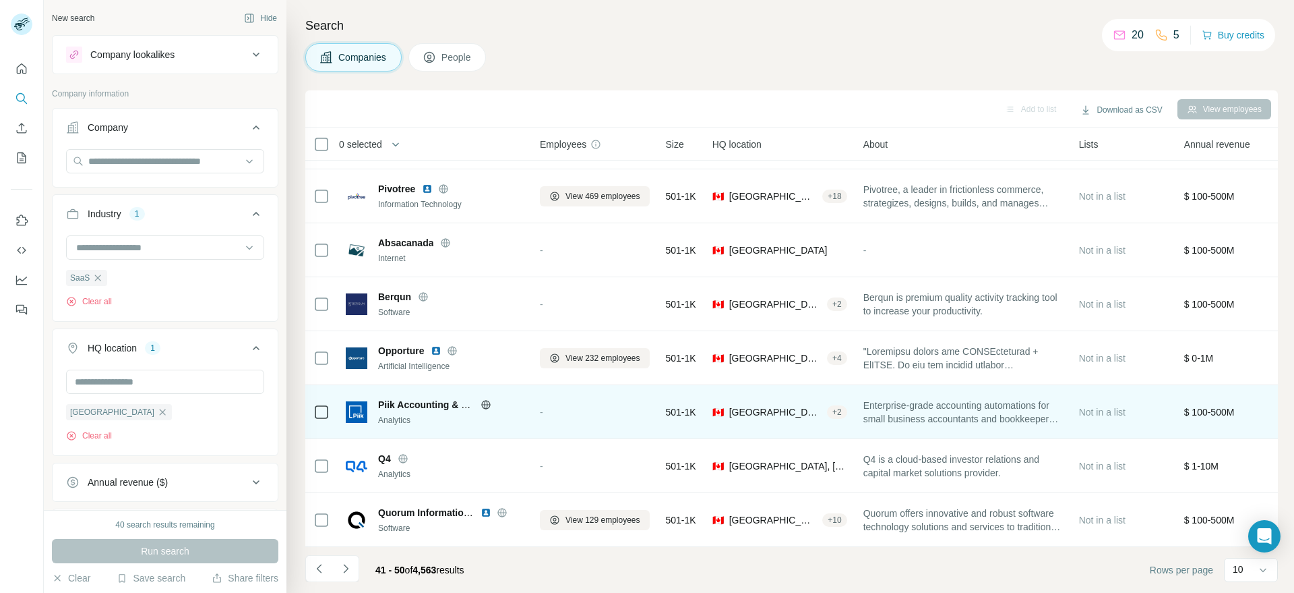
click at [486, 399] on icon at bounding box center [486, 404] width 11 height 11
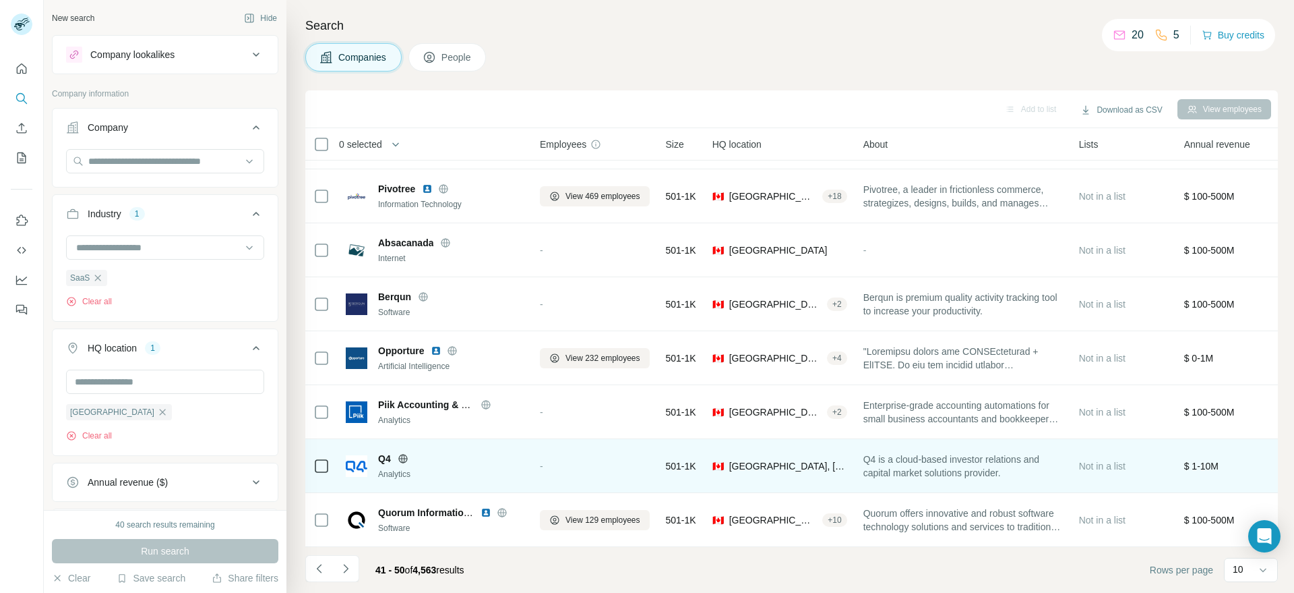
click at [406, 454] on icon at bounding box center [403, 458] width 11 height 11
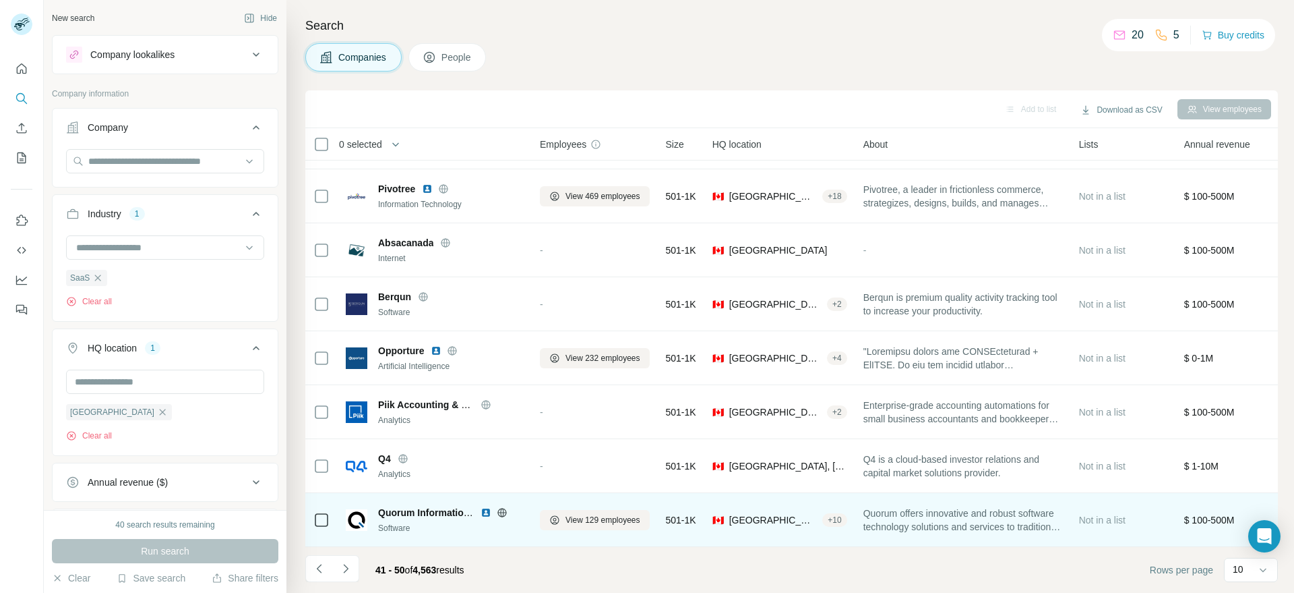
click at [506, 507] on icon at bounding box center [502, 512] width 11 height 11
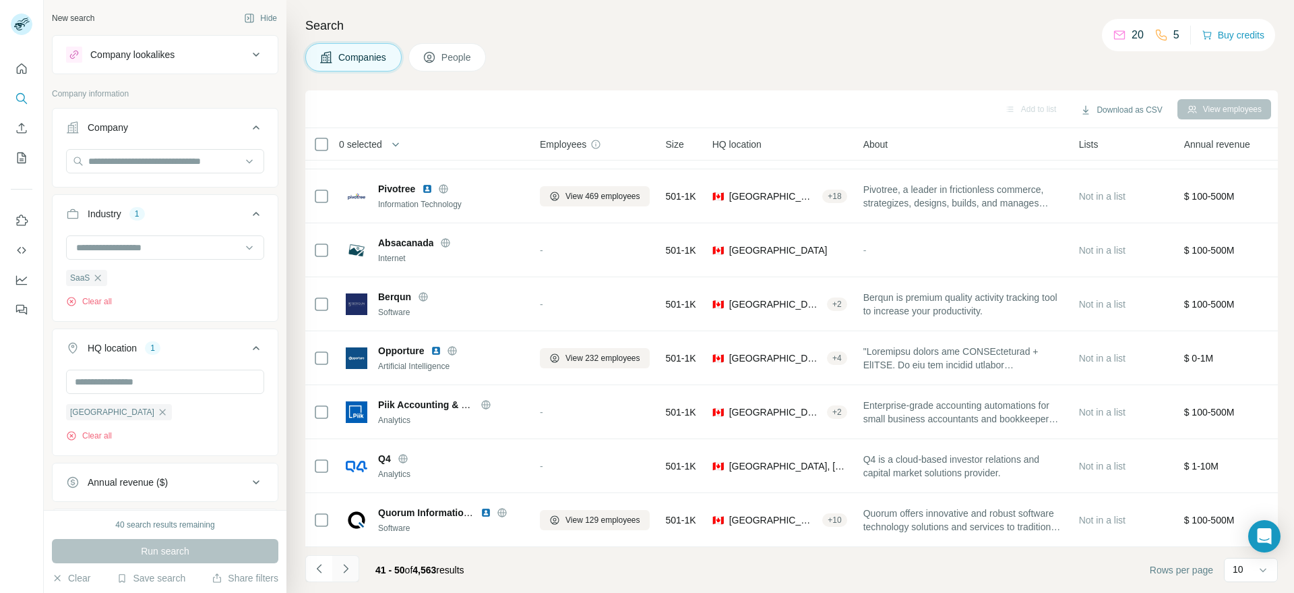
click at [339, 574] on icon "Navigate to next page" at bounding box center [345, 568] width 13 height 13
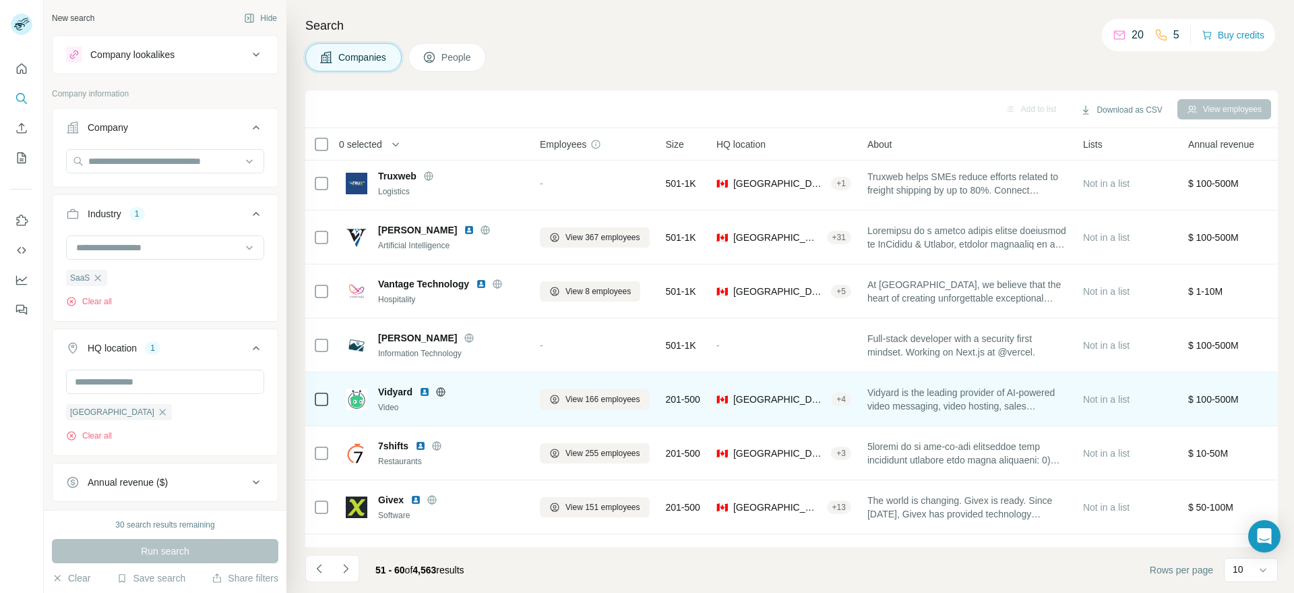
scroll to position [0, 0]
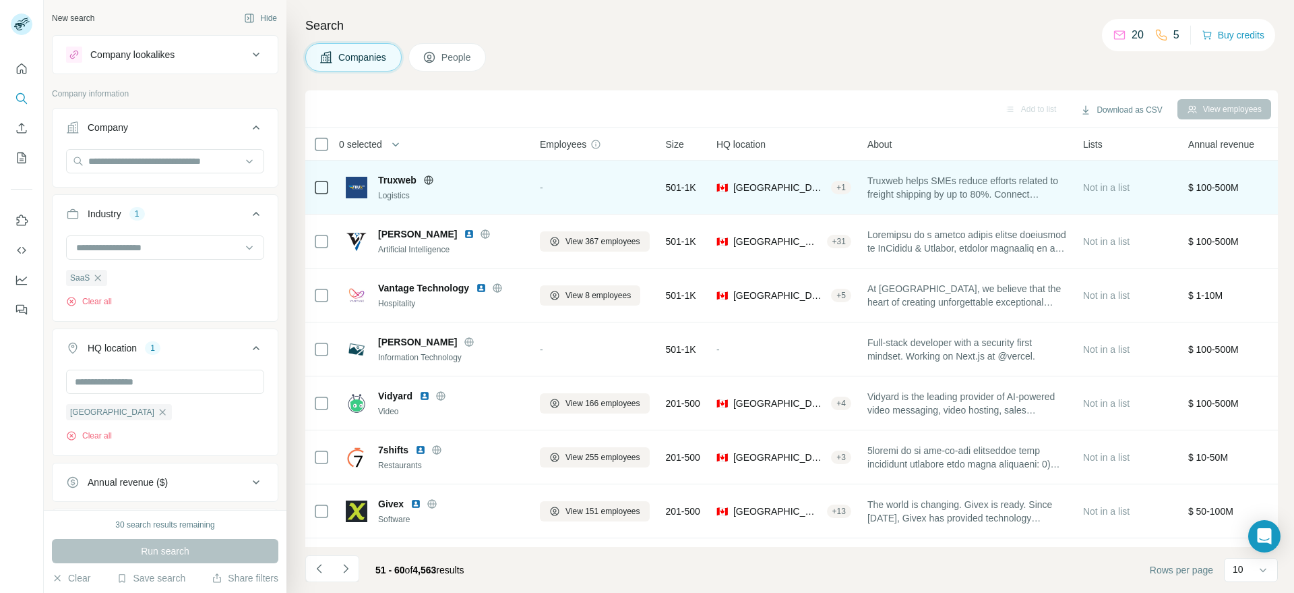
click at [429, 181] on icon at bounding box center [428, 180] width 11 height 11
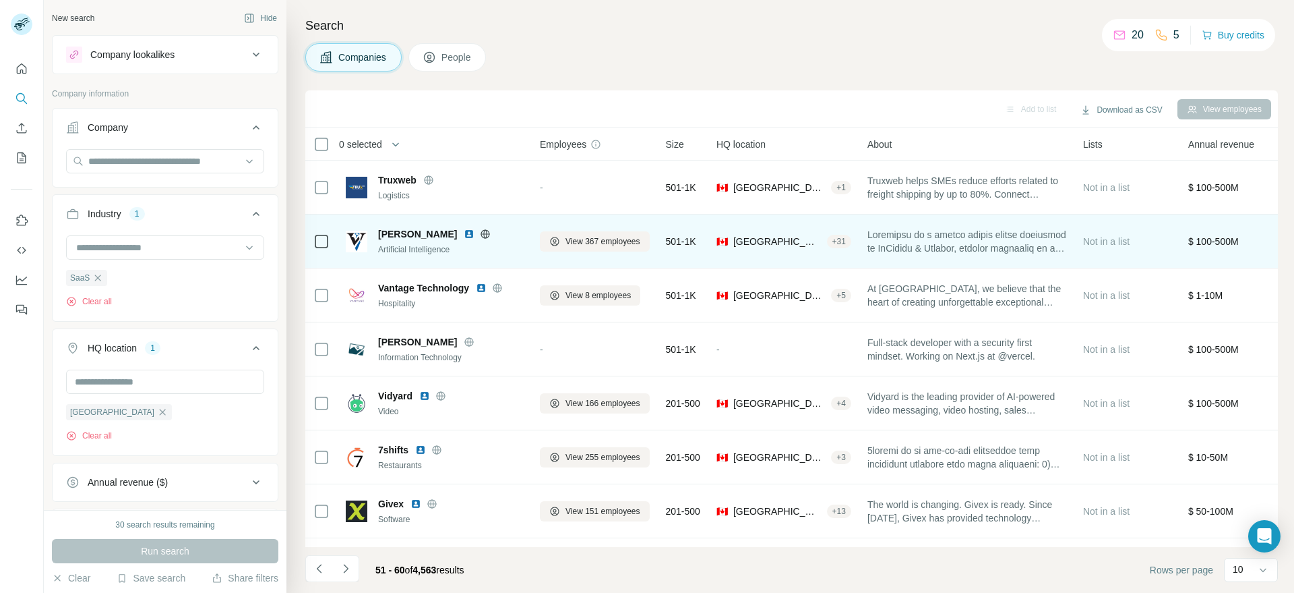
click at [484, 233] on icon at bounding box center [485, 233] width 3 height 9
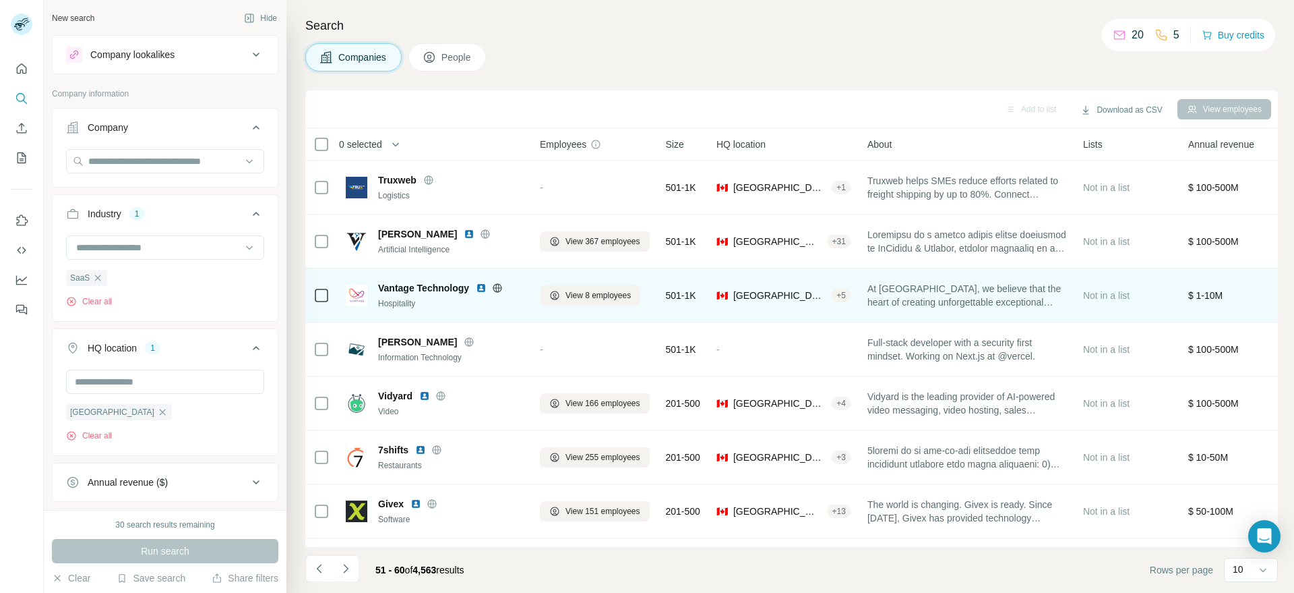
click at [496, 289] on icon at bounding box center [497, 287] width 3 height 9
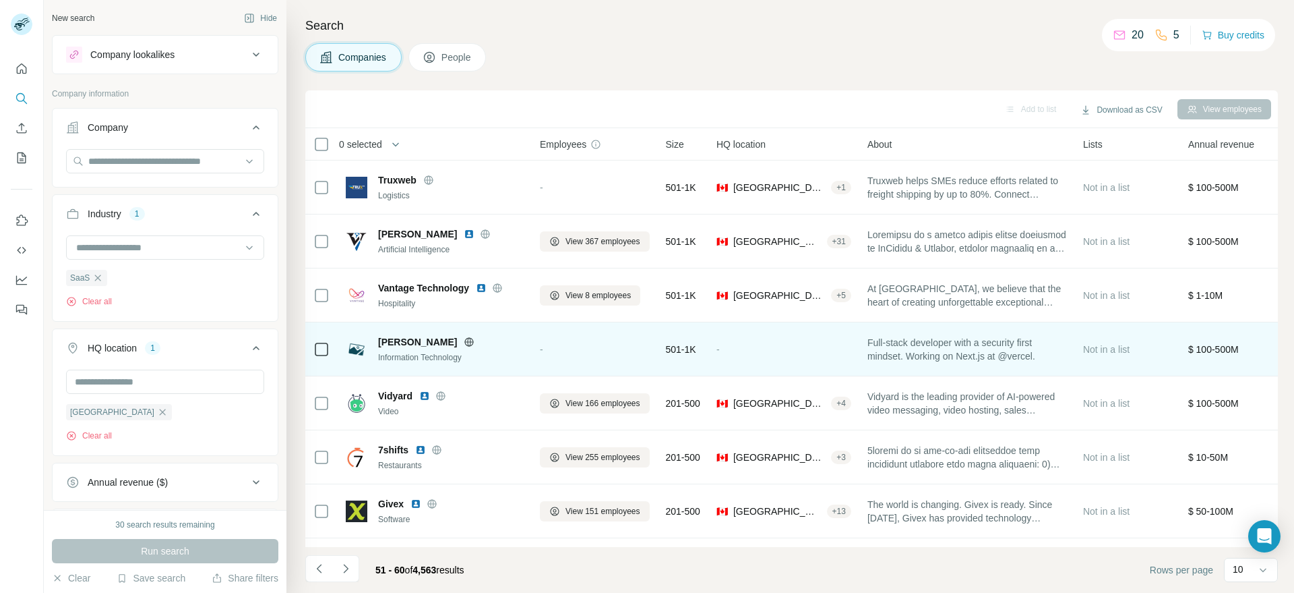
click at [468, 344] on icon at bounding box center [469, 341] width 3 height 9
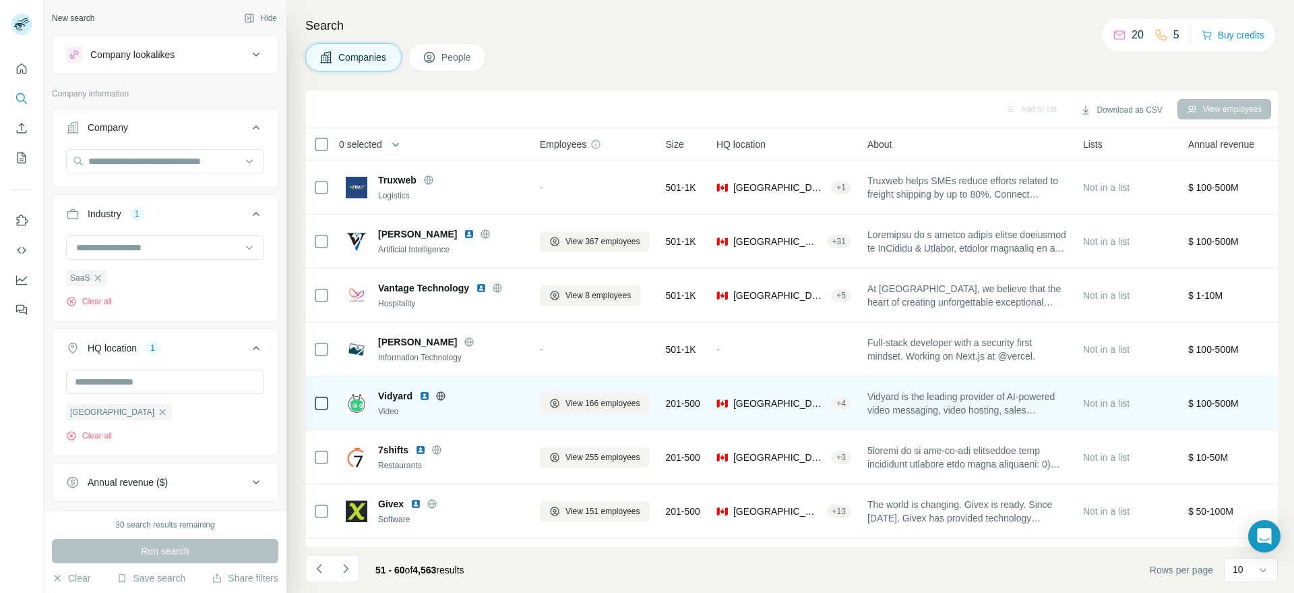
click at [444, 396] on icon at bounding box center [440, 395] width 11 height 11
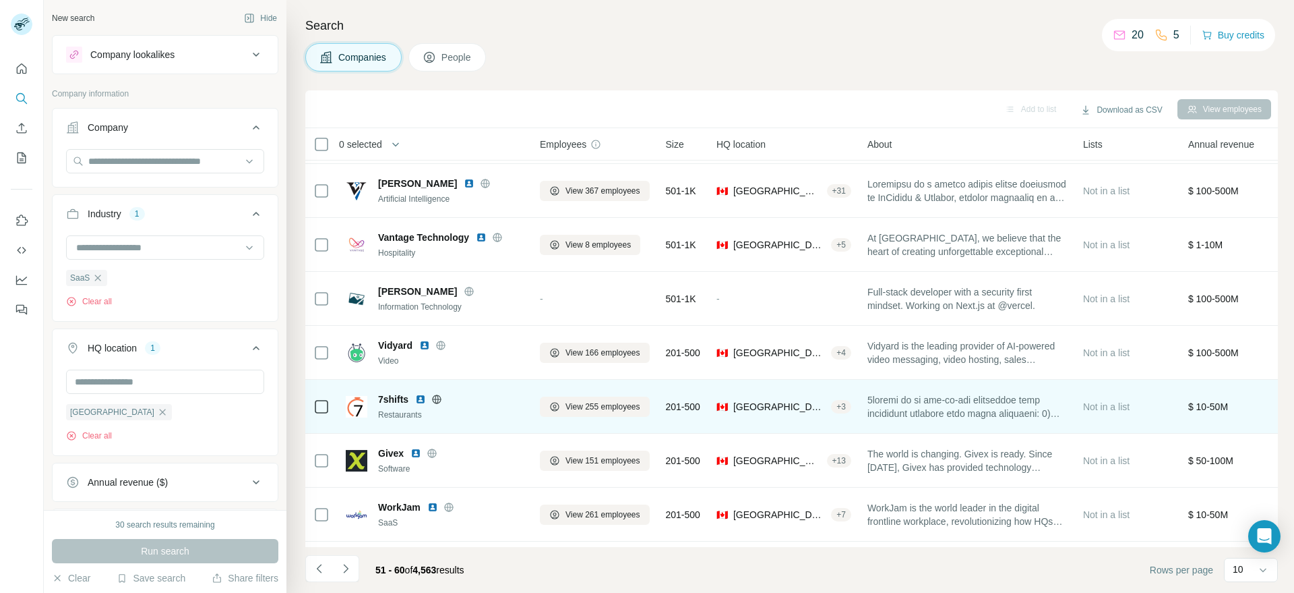
scroll to position [75, 0]
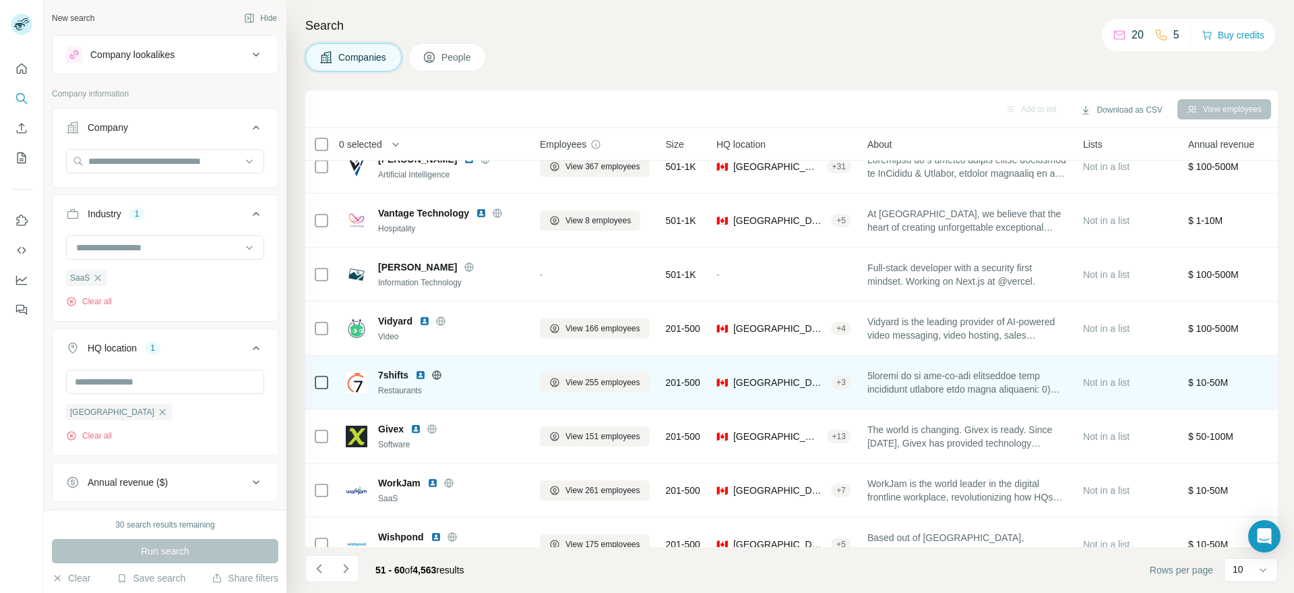
click at [437, 377] on icon at bounding box center [437, 374] width 9 height 9
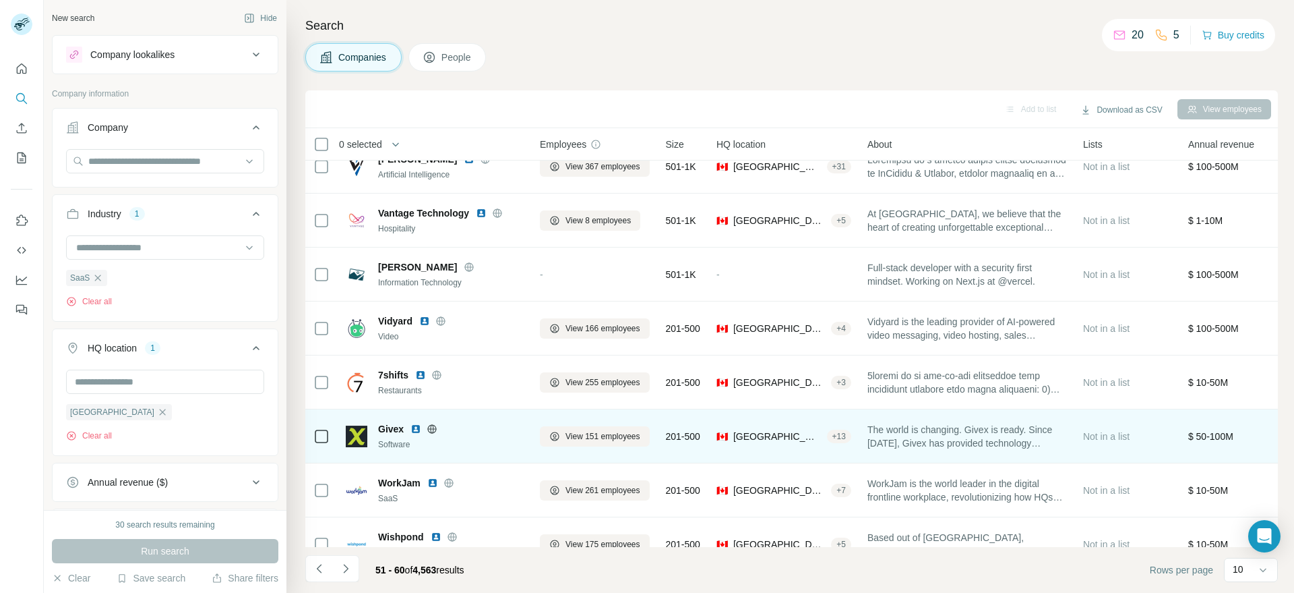
scroll to position [100, 0]
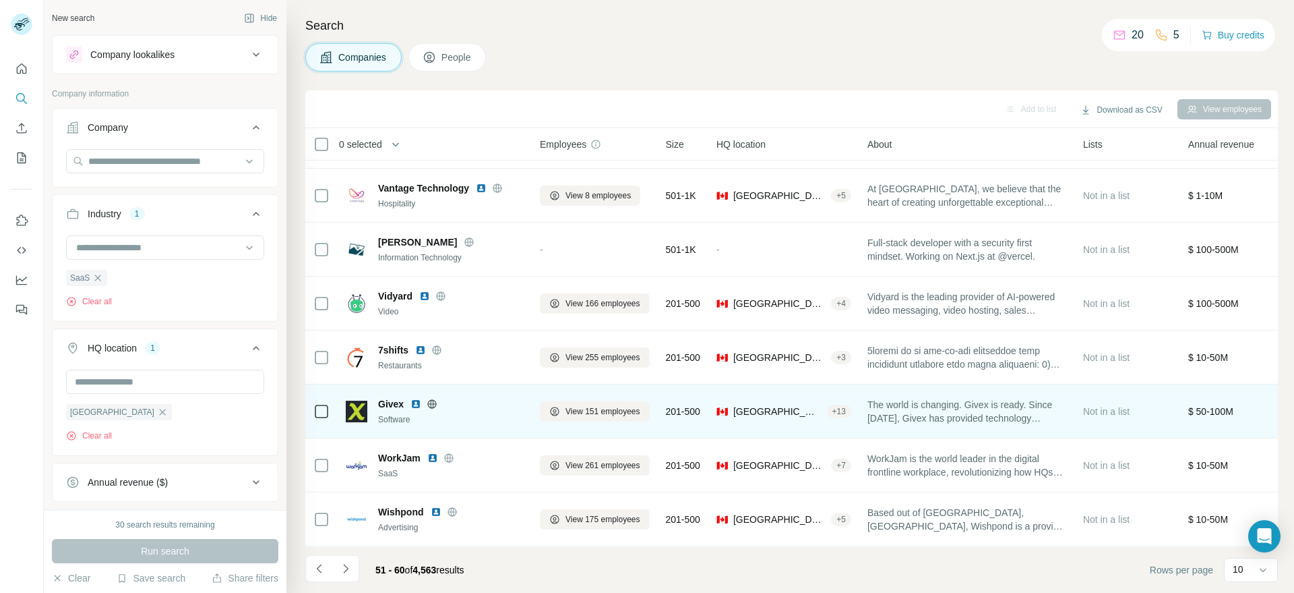
click at [433, 402] on icon at bounding box center [432, 403] width 11 height 11
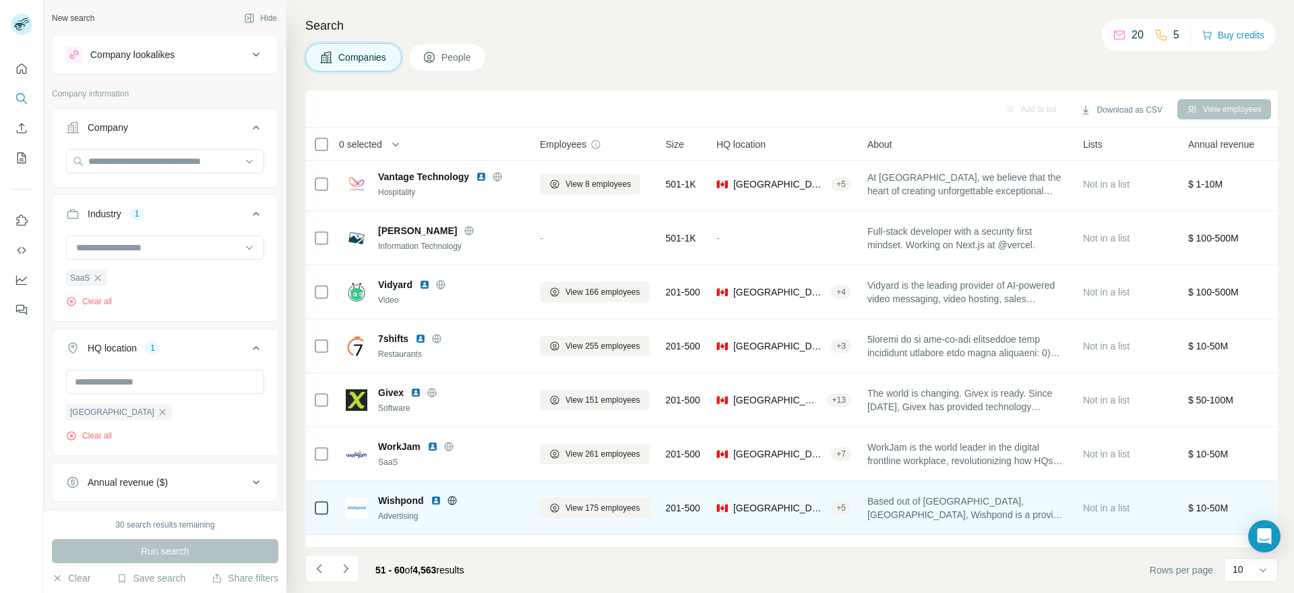
scroll to position [160, 0]
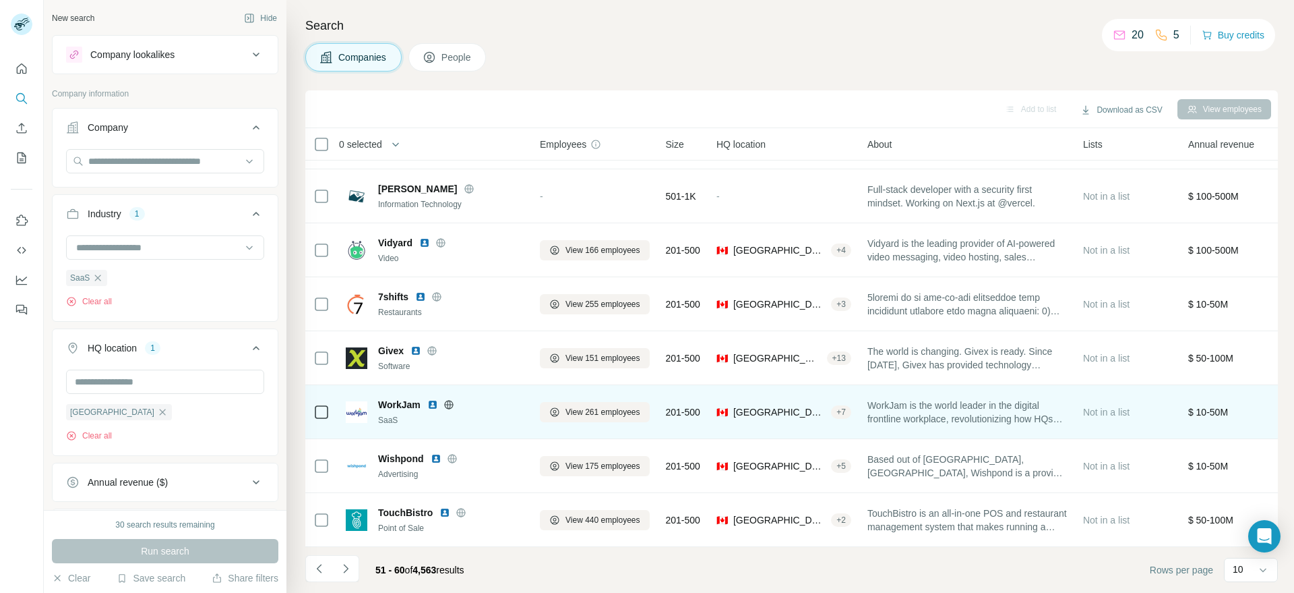
click at [445, 399] on icon at bounding box center [449, 404] width 11 height 11
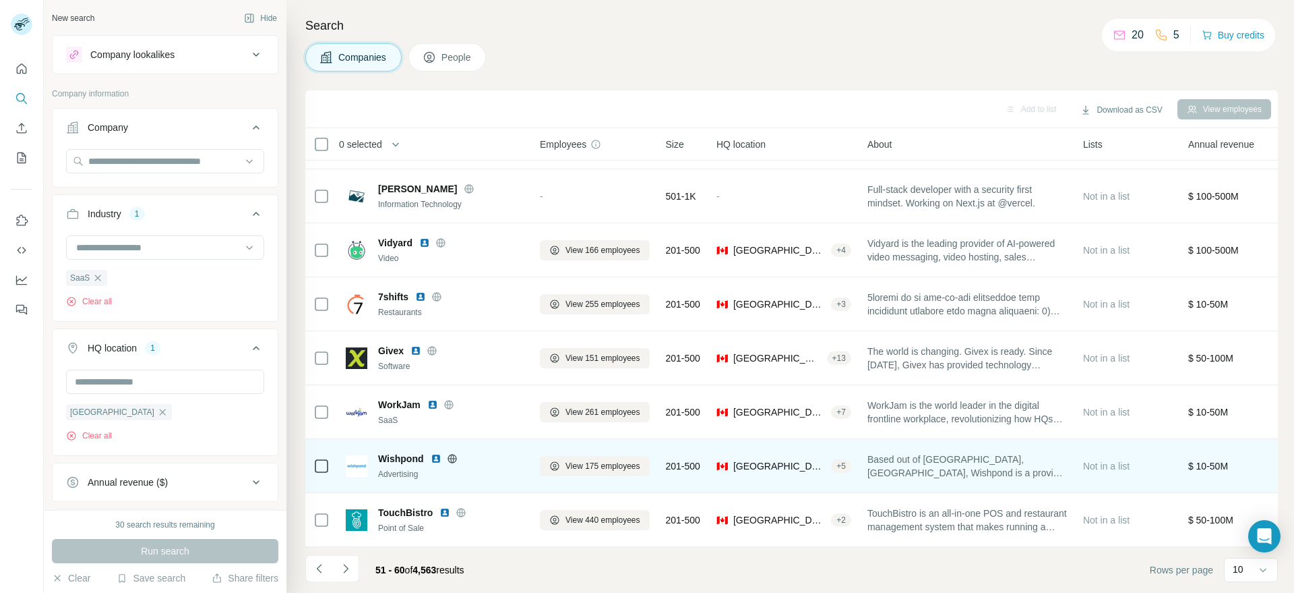
click at [454, 452] on div "Wishpond" at bounding box center [451, 458] width 146 height 13
click at [452, 453] on icon at bounding box center [452, 458] width 11 height 11
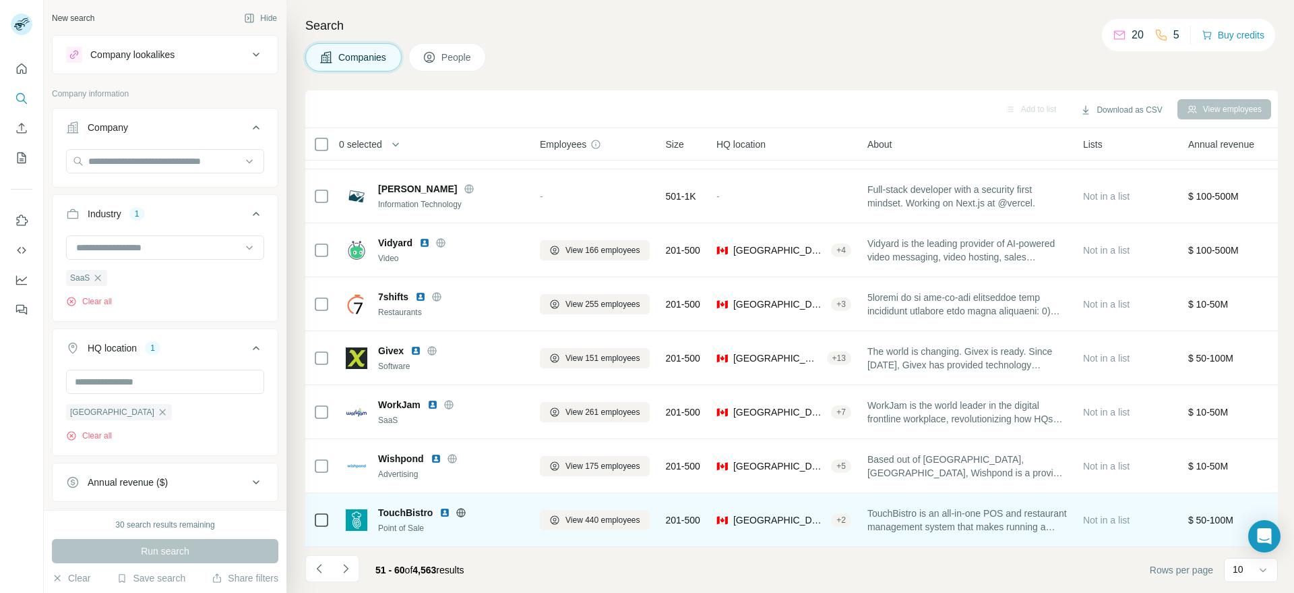
click at [456, 507] on icon at bounding box center [461, 512] width 11 height 11
